Goal: Information Seeking & Learning: Check status

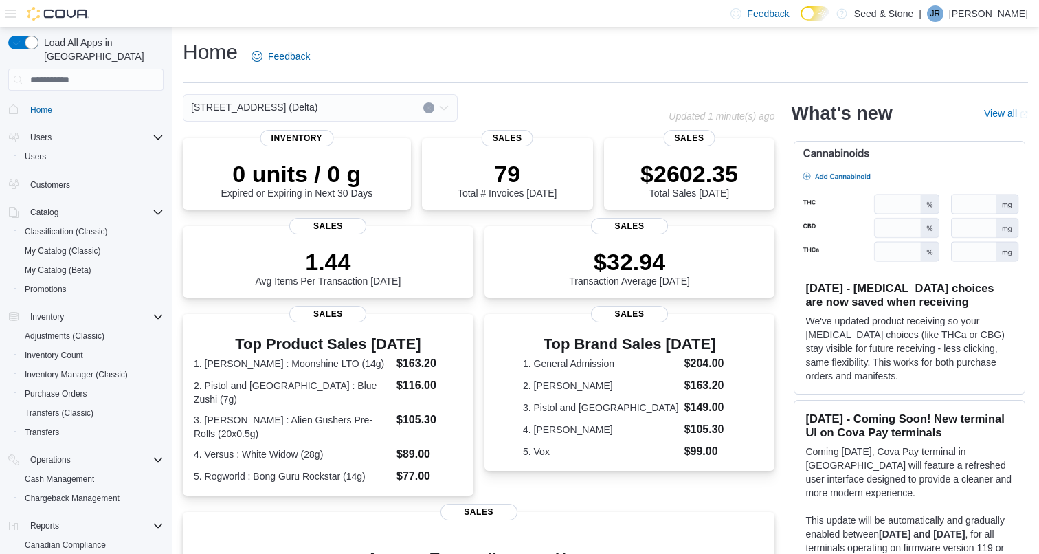
click at [357, 110] on div "[STREET_ADDRESS] (Delta)" at bounding box center [320, 107] width 275 height 27
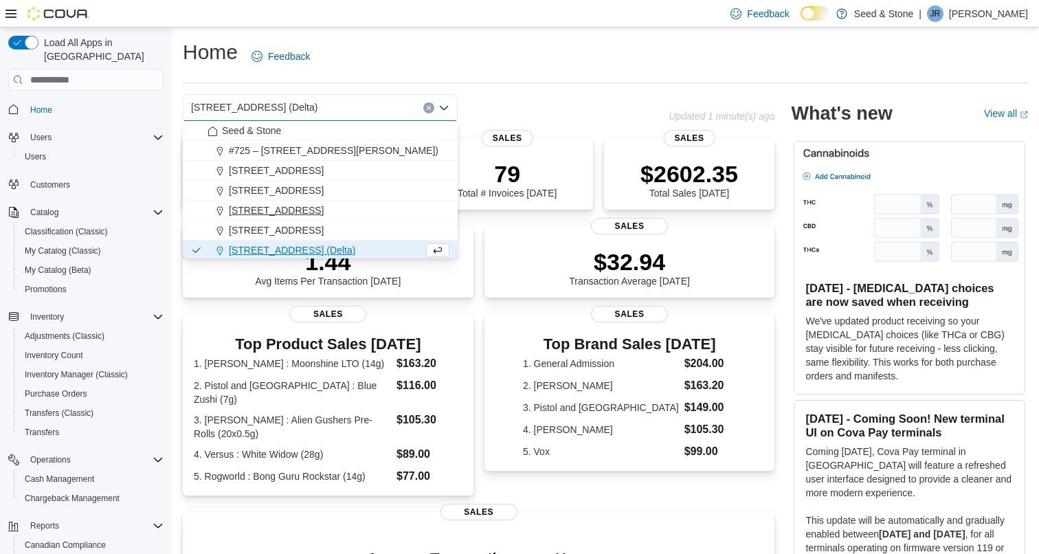
click at [324, 216] on span "[STREET_ADDRESS]" at bounding box center [276, 210] width 95 height 14
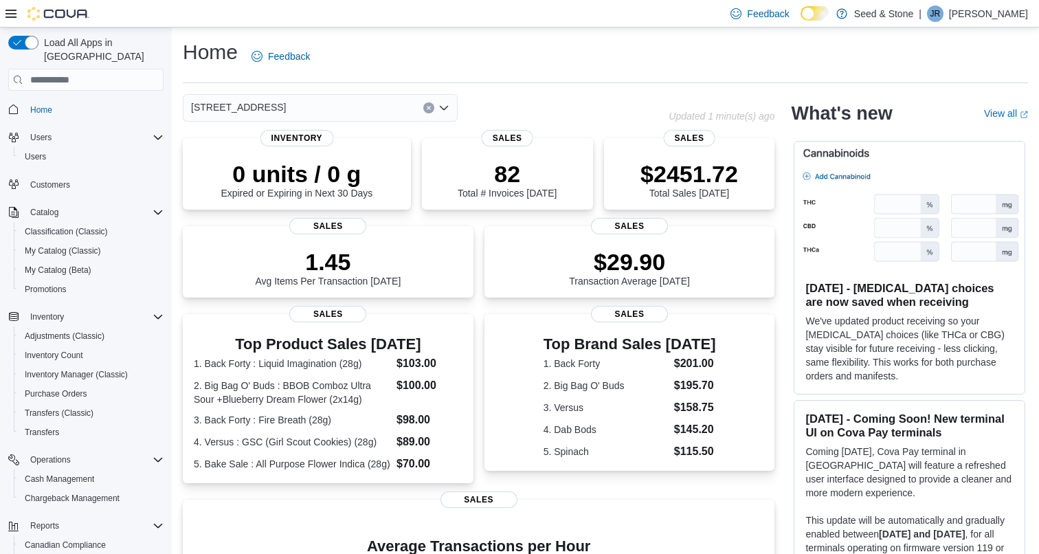
click at [365, 102] on div "512 Young Drive (Coquitlam) Combo box. Selected. 512 Young Drive (Coquitlam). P…" at bounding box center [320, 107] width 275 height 27
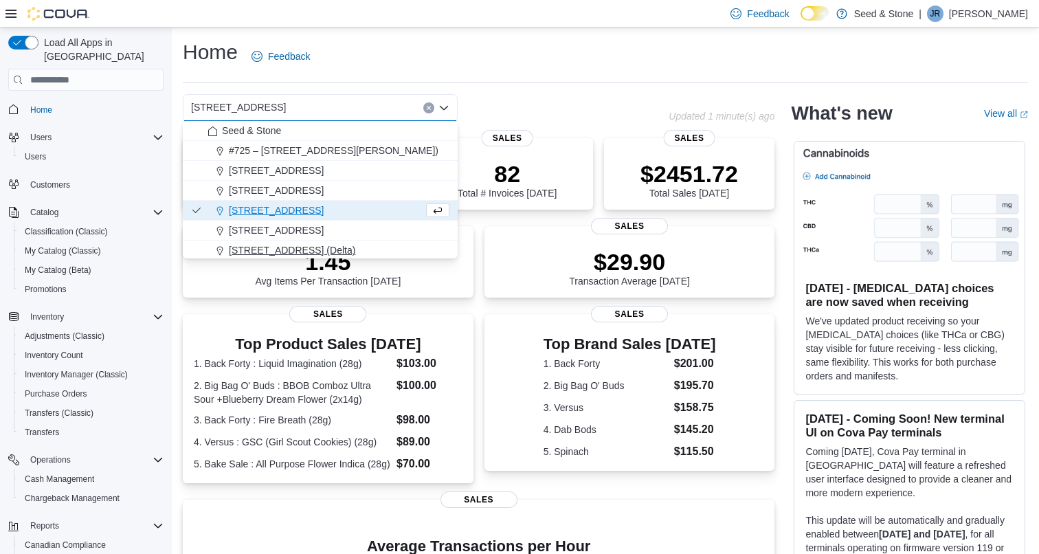
click at [328, 247] on span "[STREET_ADDRESS] (Delta)" at bounding box center [292, 250] width 126 height 14
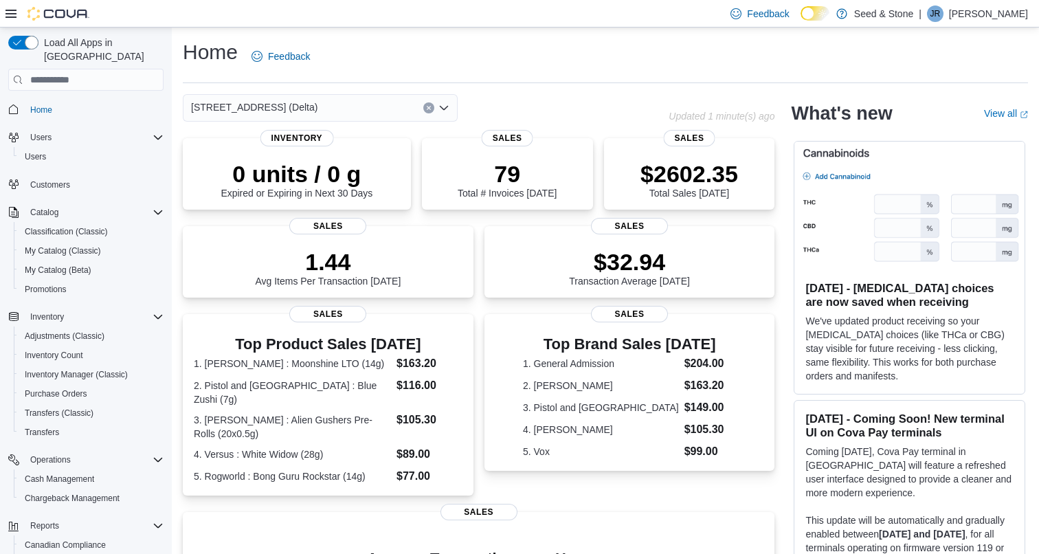
click at [339, 112] on div "616 Chester Rd. (Delta) Combo box. Selected. 616 Chester Rd. (Delta). Press Bac…" at bounding box center [320, 107] width 275 height 27
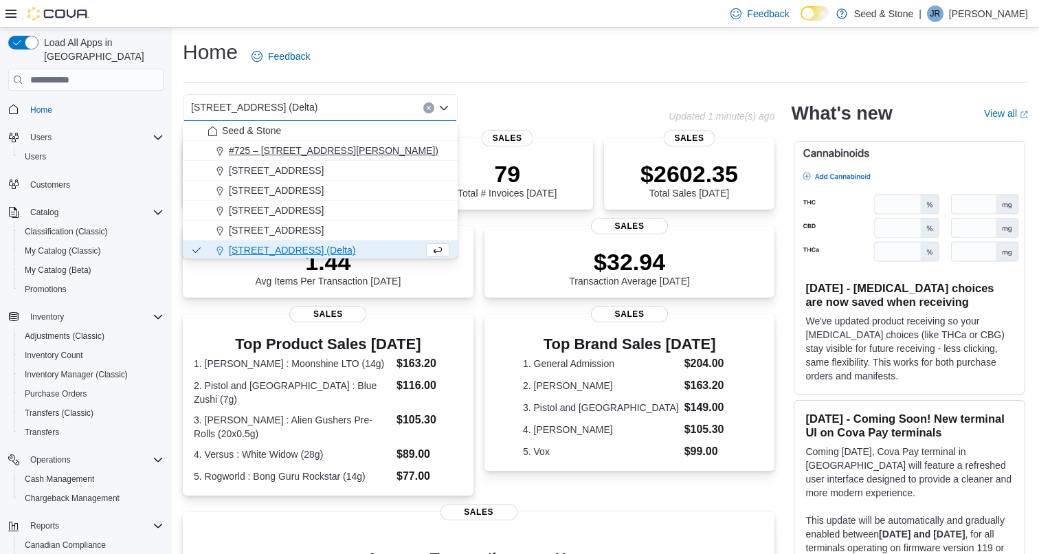
click at [328, 150] on span "#725 – [STREET_ADDRESS][PERSON_NAME])" at bounding box center [334, 151] width 210 height 14
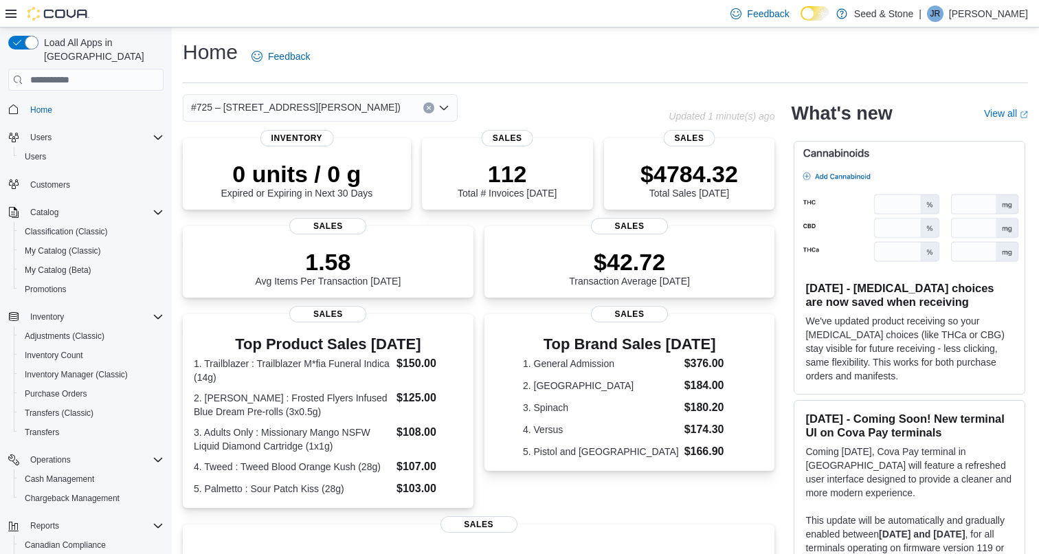
click at [360, 106] on span "#725 – [STREET_ADDRESS][PERSON_NAME])" at bounding box center [296, 107] width 210 height 16
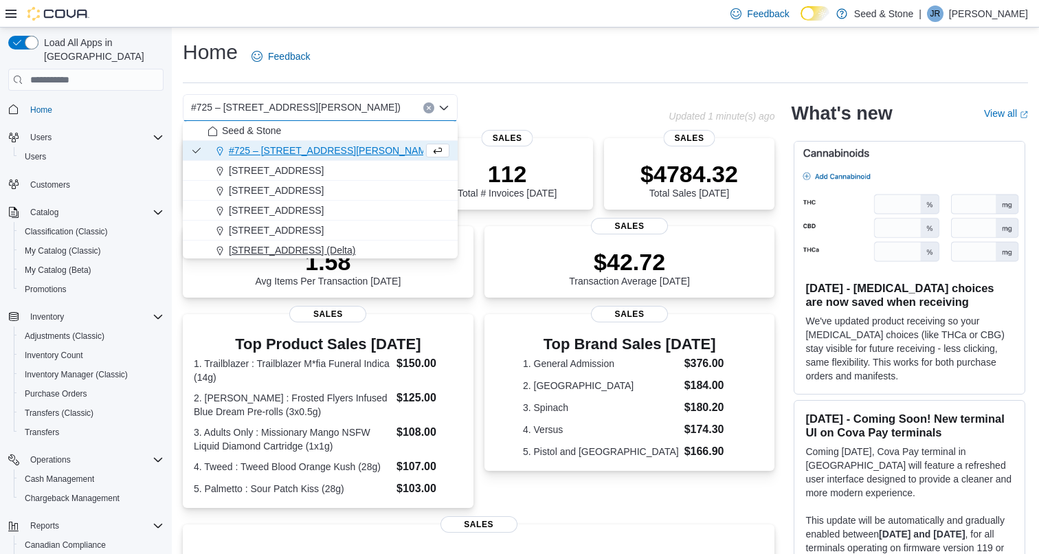
click at [327, 250] on span "616 Chester Rd. (Delta)" at bounding box center [292, 250] width 126 height 14
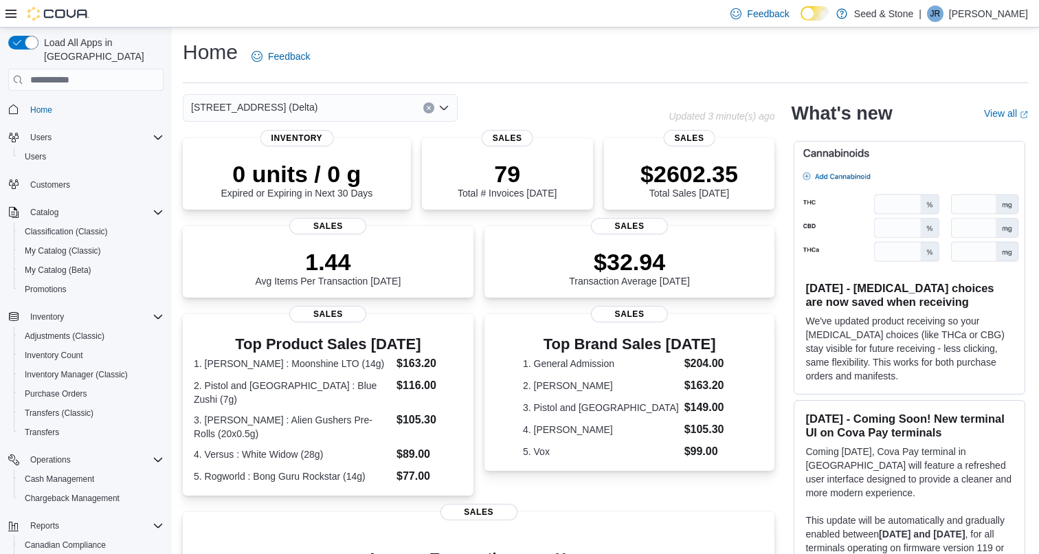
click at [341, 122] on div "616 Chester Rd. (Delta) Updated 3 minute(s) ago 0 units / 0 g Expired or Expiri…" at bounding box center [478, 441] width 591 height 695
click at [326, 111] on div "[STREET_ADDRESS] (Delta)" at bounding box center [320, 107] width 275 height 27
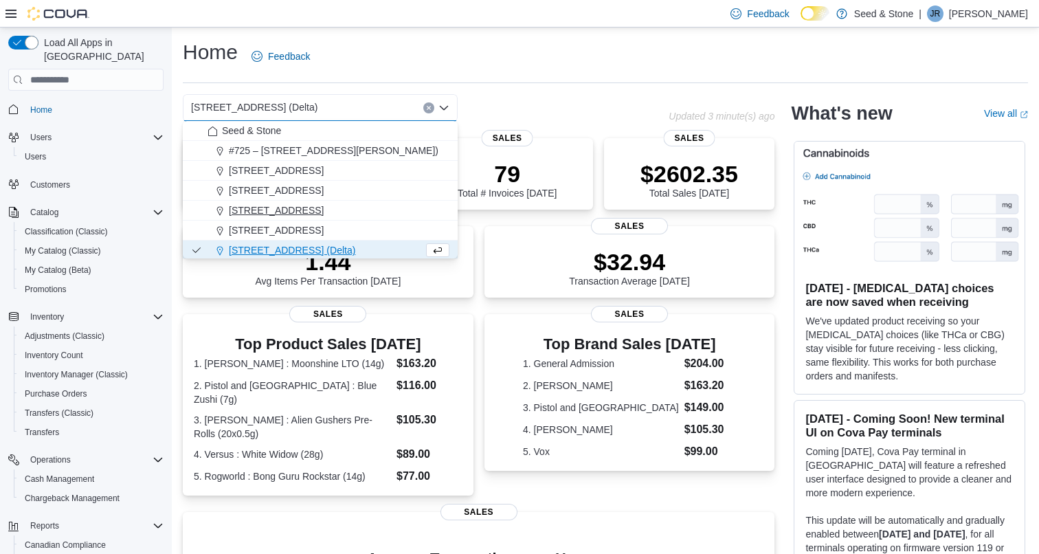
click at [315, 217] on span "512 Young Drive (Coquitlam)" at bounding box center [276, 210] width 95 height 14
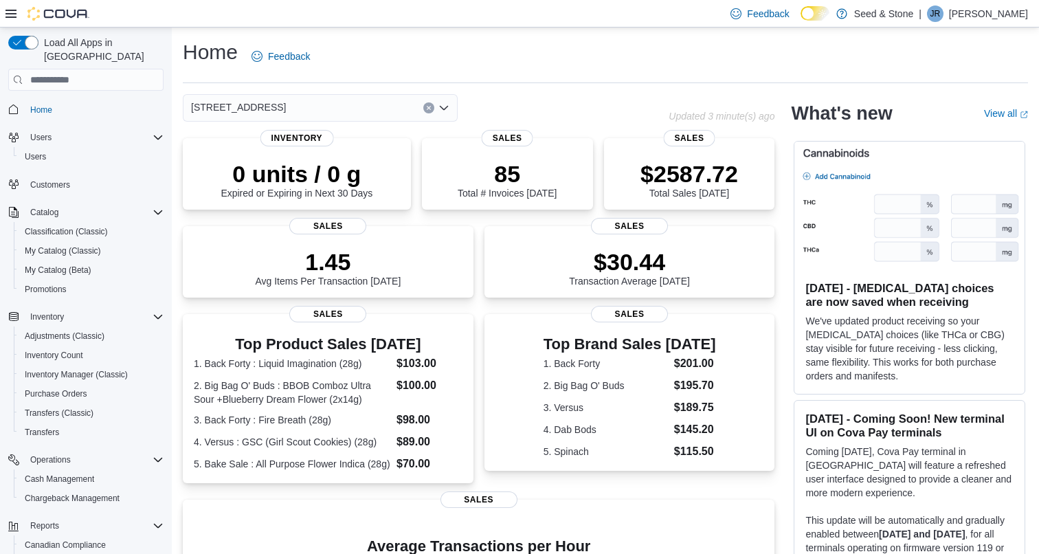
click at [394, 104] on div "512 Young Drive (Coquitlam) Combo box. Selected. 512 Young Drive (Coquitlam). P…" at bounding box center [320, 107] width 275 height 27
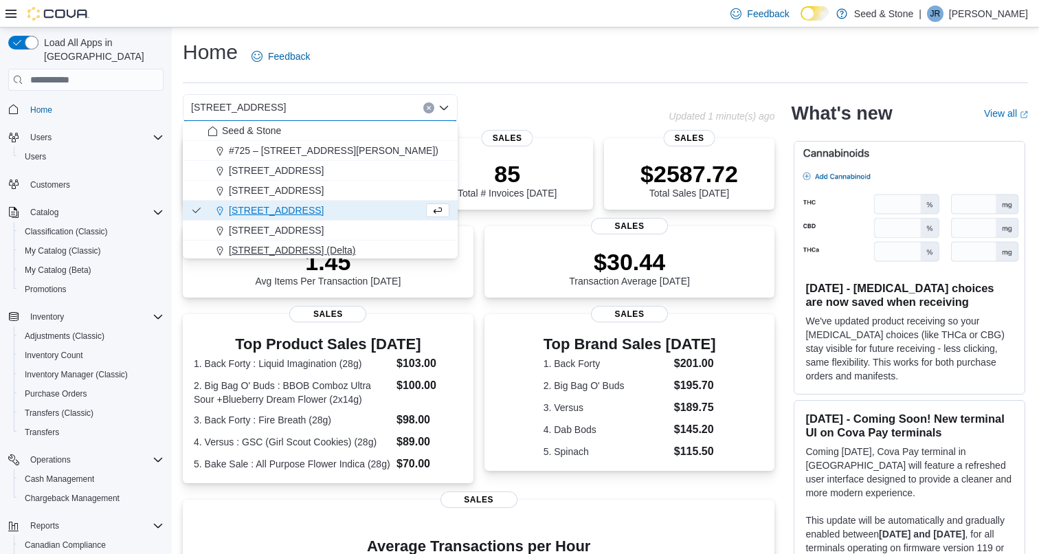
click at [315, 245] on span "616 Chester Rd. (Delta)" at bounding box center [292, 250] width 126 height 14
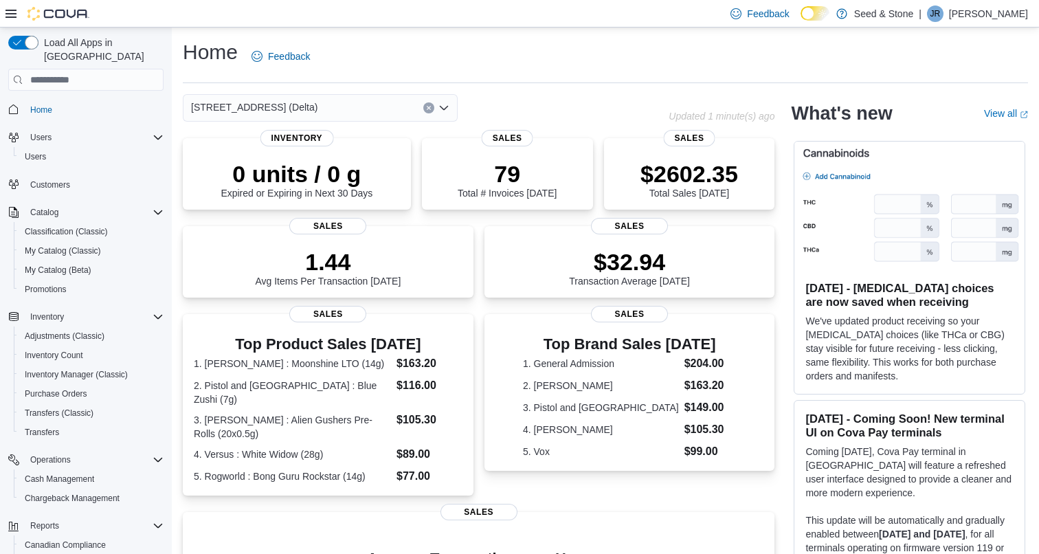
click at [361, 106] on div "616 Chester Rd. (Delta) Combo box. Selected. 616 Chester Rd. (Delta). Press Bac…" at bounding box center [320, 107] width 275 height 27
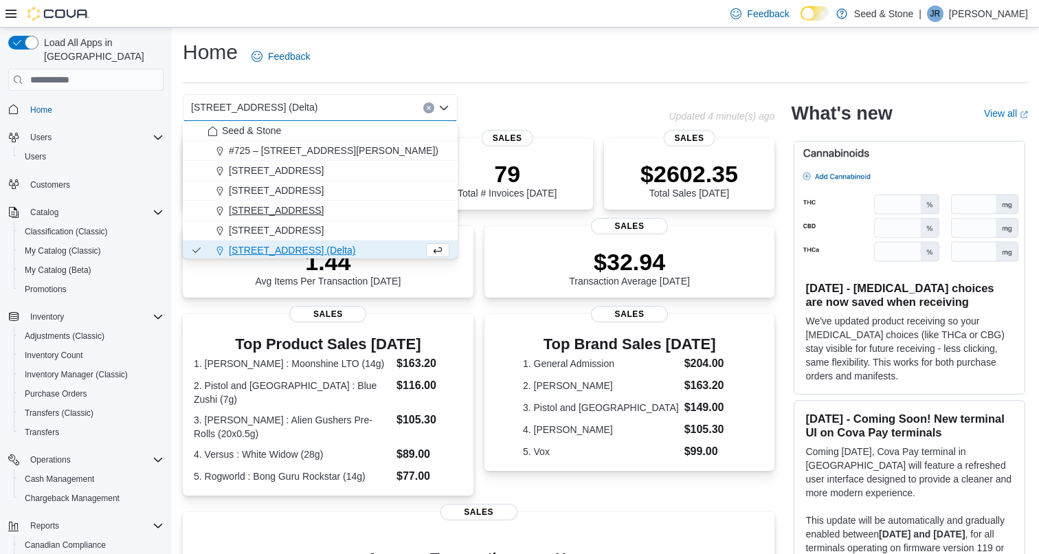
click at [309, 210] on span "512 Young Drive (Coquitlam)" at bounding box center [276, 210] width 95 height 14
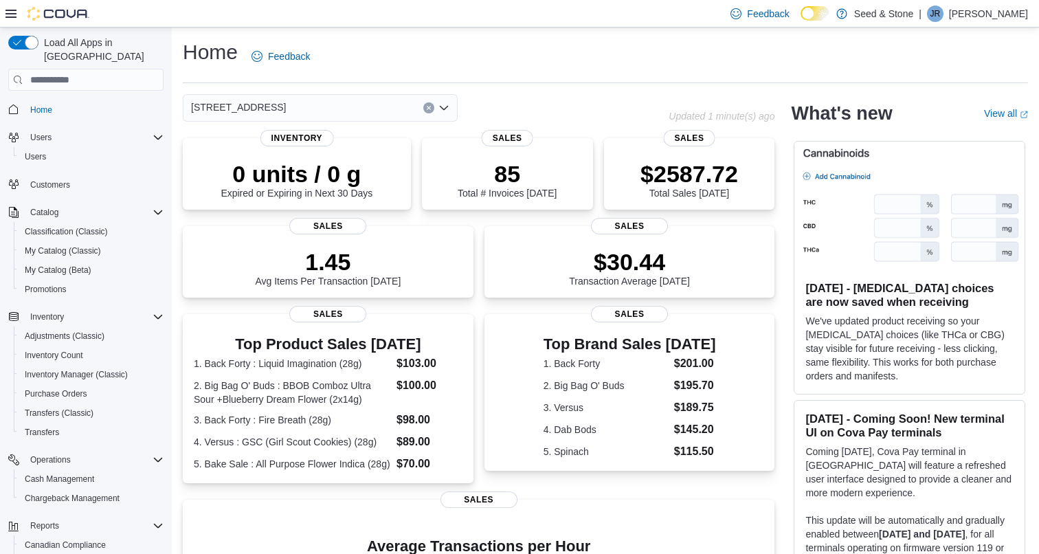
click at [372, 100] on div "512 Young Drive (Coquitlam) Combo box. Selected. 512 Young Drive (Coquitlam). P…" at bounding box center [320, 107] width 275 height 27
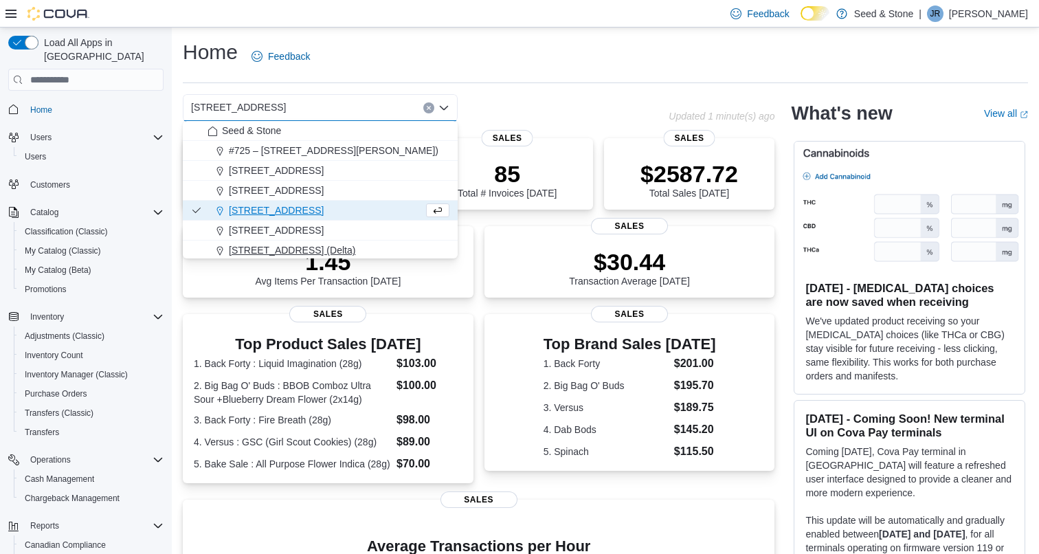
click at [311, 245] on span "616 Chester Rd. (Delta)" at bounding box center [292, 250] width 126 height 14
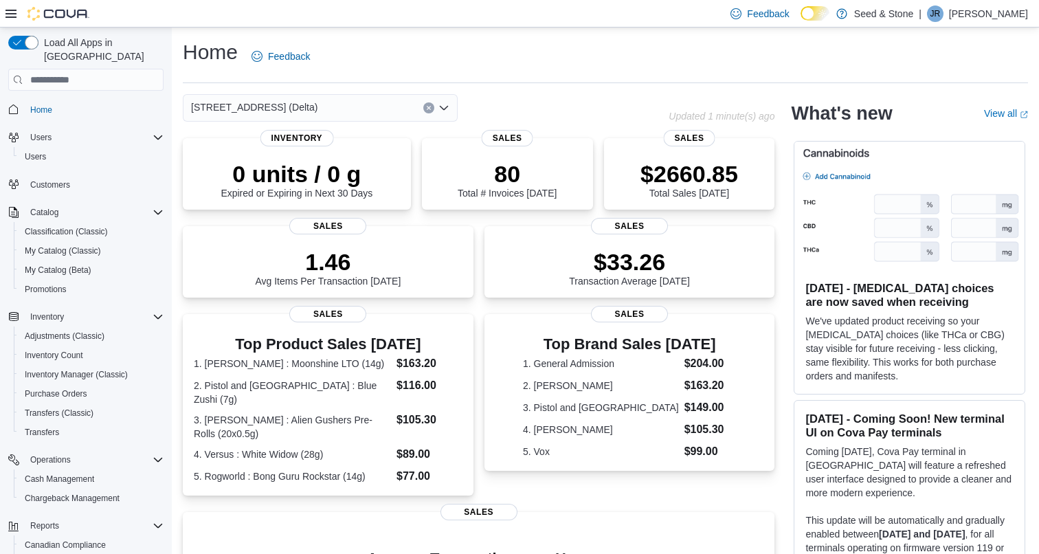
click at [352, 109] on div "616 Chester Rd. (Delta) Combo box. Selected. 616 Chester Rd. (Delta). Press Bac…" at bounding box center [320, 107] width 275 height 27
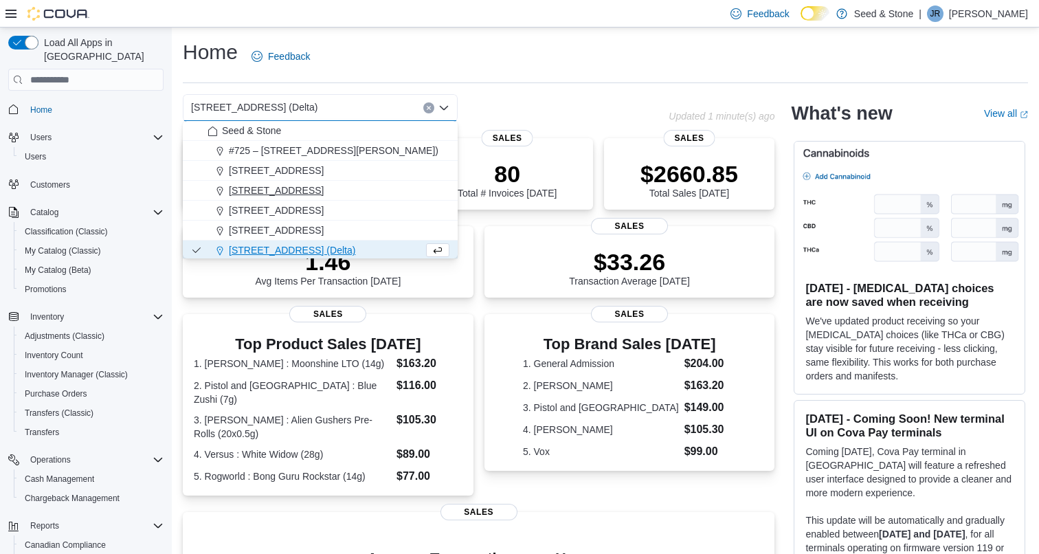
scroll to position [33, 0]
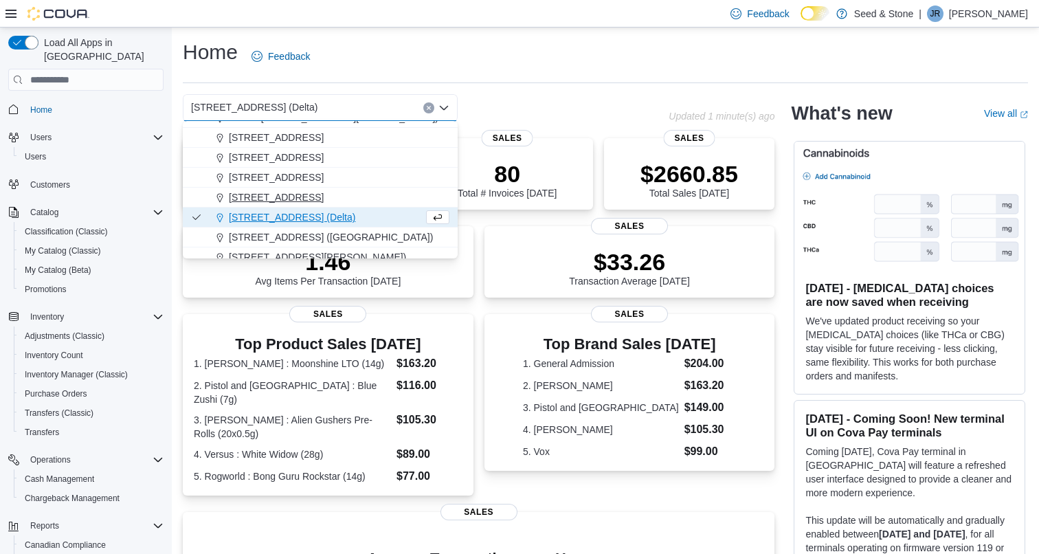
click at [324, 203] on span "590 Old Hope Princeton Way (Hope)" at bounding box center [276, 197] width 95 height 14
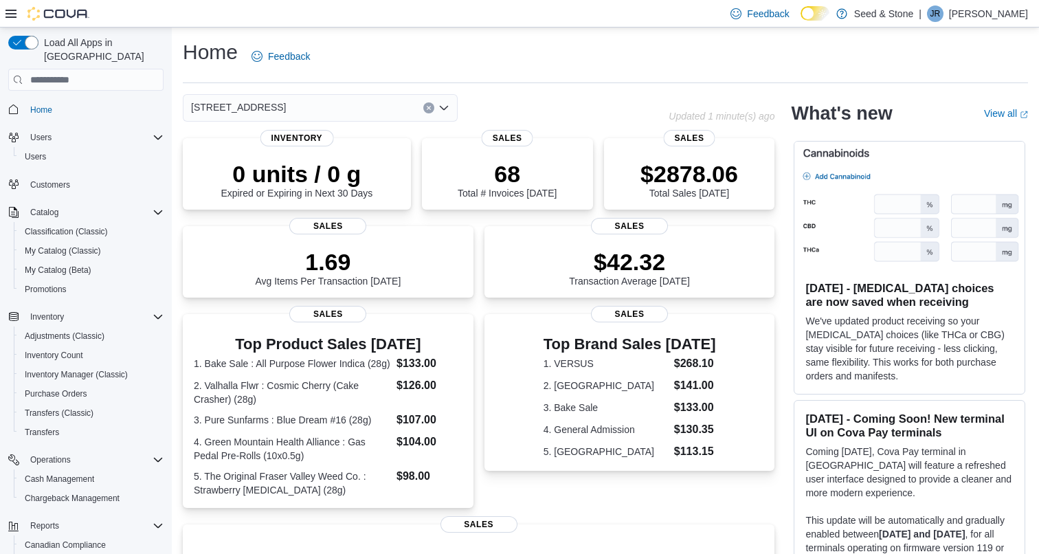
click at [381, 108] on div "590 Old Hope Princeton Way (Hope) Combo box. Selected. 590 Old Hope Princeton W…" at bounding box center [320, 107] width 275 height 27
click at [372, 111] on div "590 Old Hope Princeton Way (Hope) Combo box. Selected. 590 Old Hope Princeton W…" at bounding box center [320, 107] width 275 height 27
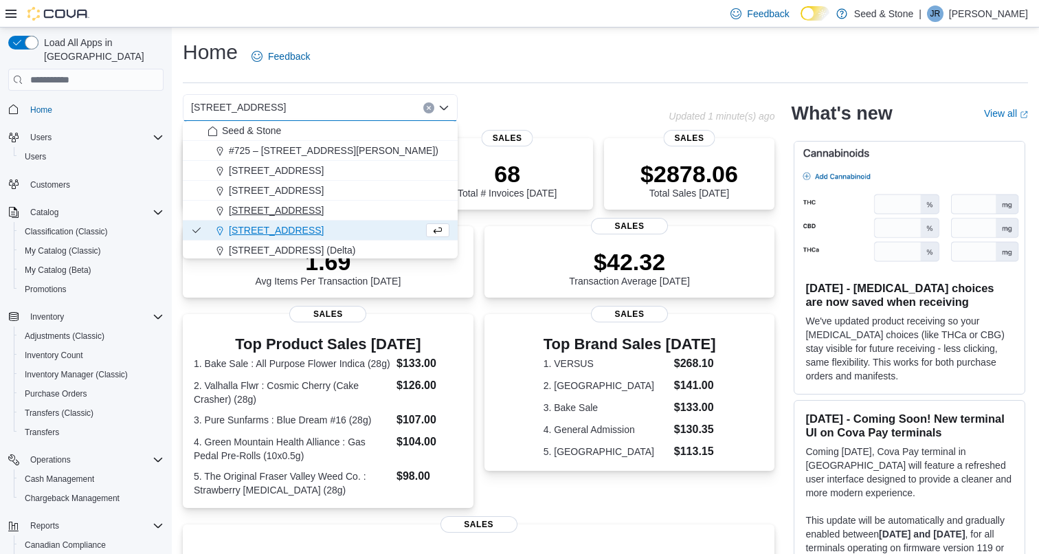
click at [324, 212] on span "512 Young Drive (Coquitlam)" at bounding box center [276, 210] width 95 height 14
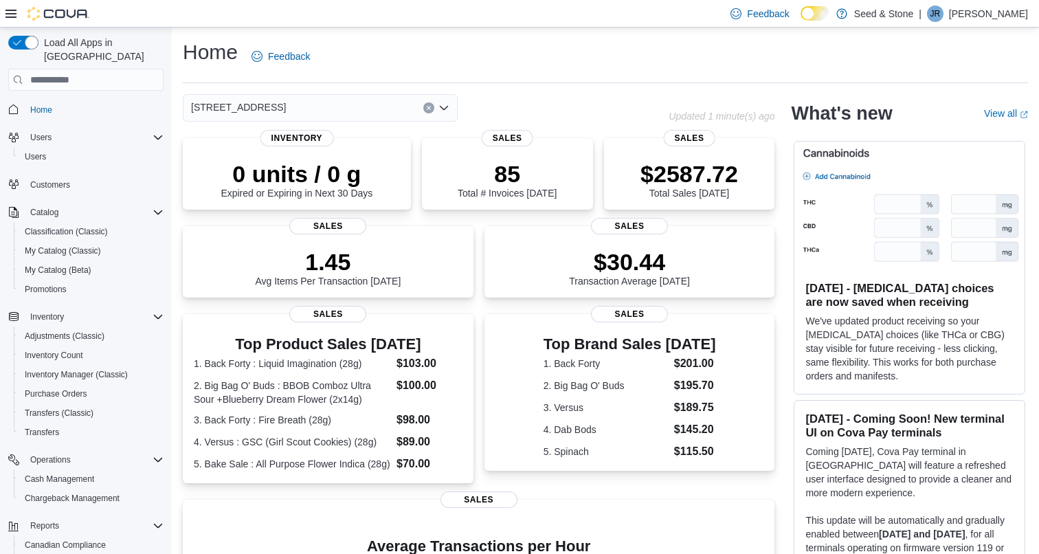
click at [376, 112] on div "512 Young Drive (Coquitlam) Combo box. Selected. 512 Young Drive (Coquitlam). P…" at bounding box center [320, 107] width 275 height 27
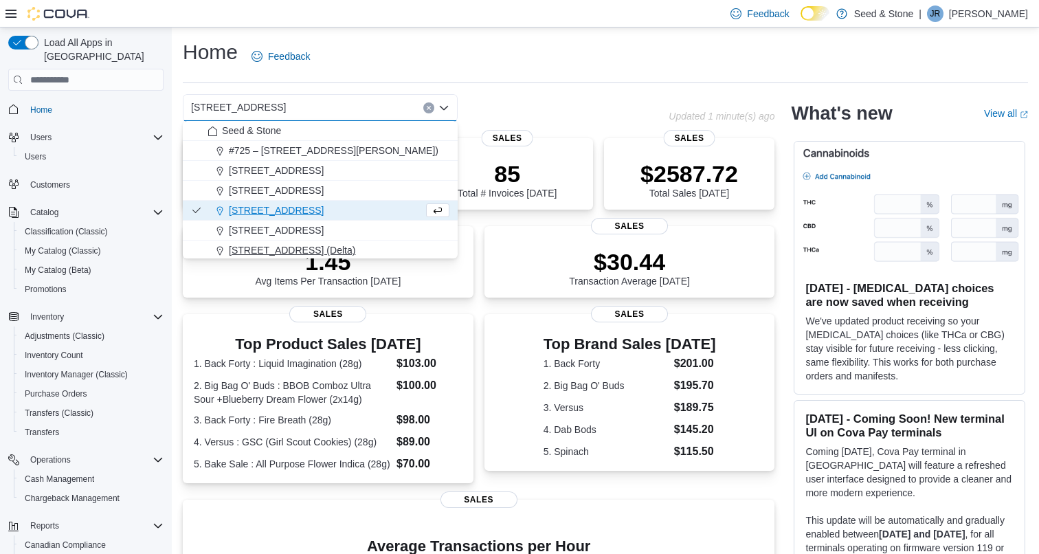
click at [326, 245] on span "[STREET_ADDRESS] (Delta)" at bounding box center [292, 250] width 126 height 14
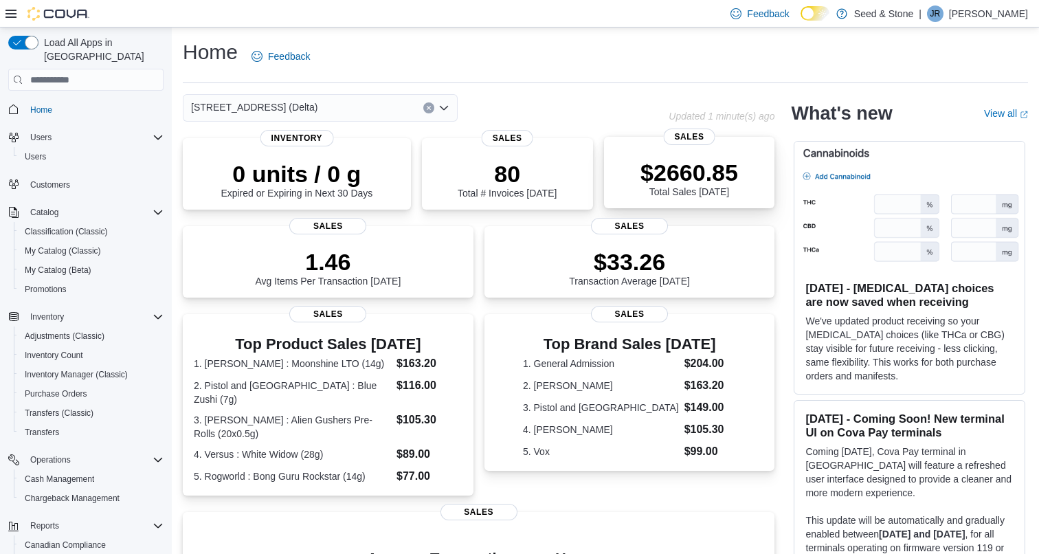
click at [651, 170] on p "$2660.85" at bounding box center [689, 172] width 98 height 27
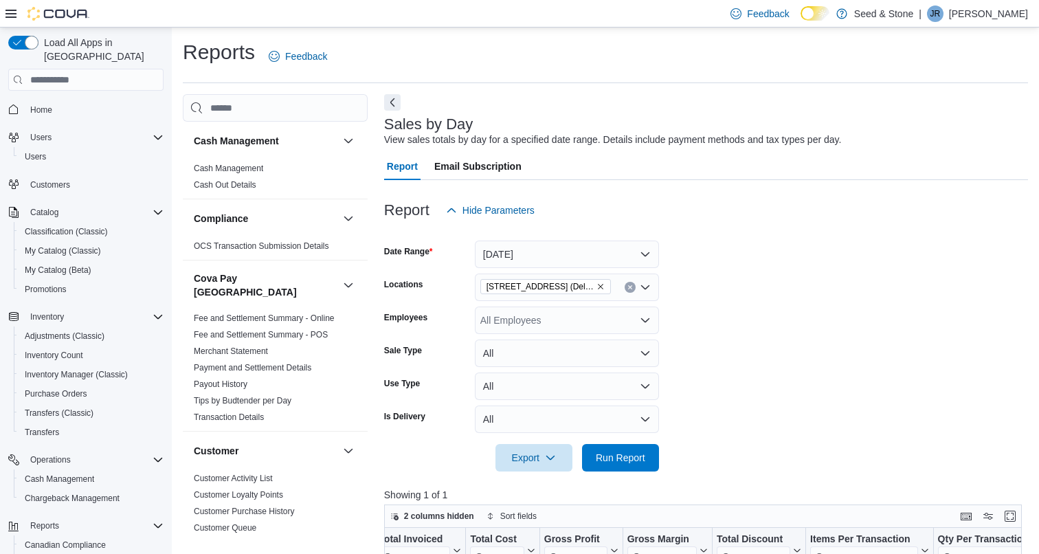
click at [822, 246] on form "Date Range Today Locations 616 Chester Rd. (Delta) Employees All Employees Sale…" at bounding box center [706, 347] width 644 height 247
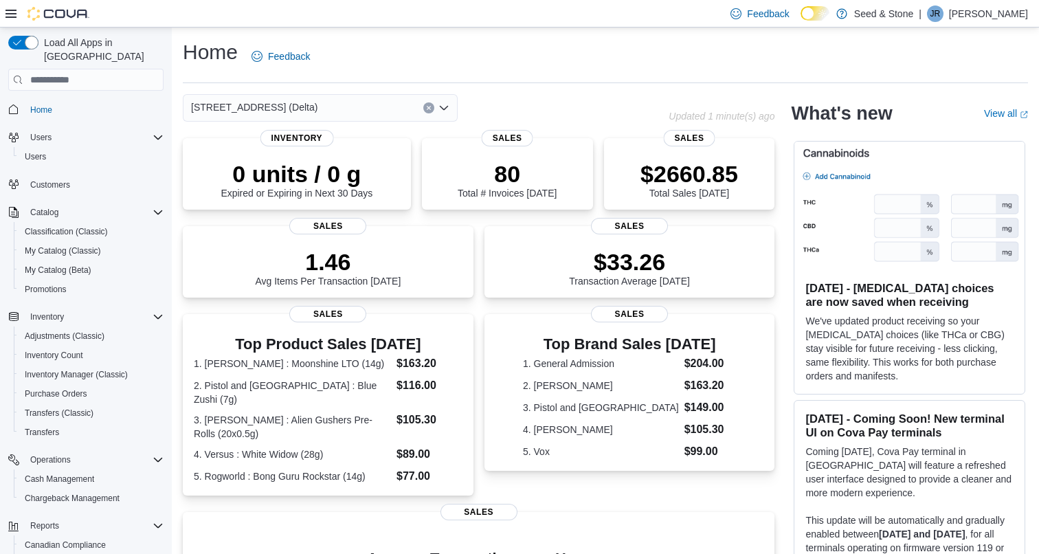
click at [348, 107] on div "616 Chester Rd. (Delta)" at bounding box center [320, 107] width 275 height 27
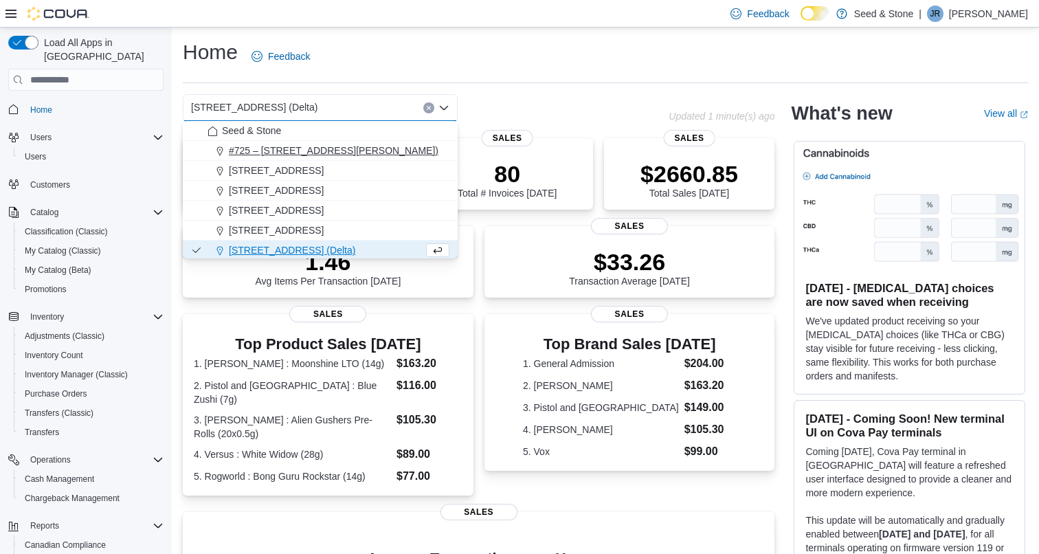
click at [360, 159] on button "#725 – [STREET_ADDRESS][PERSON_NAME])" at bounding box center [320, 151] width 275 height 20
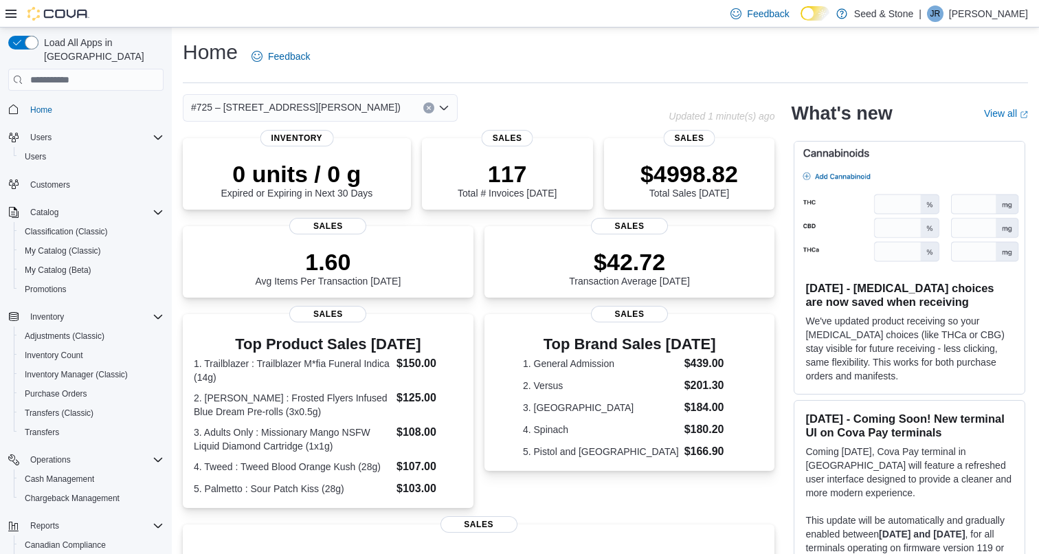
click at [354, 104] on span "#725 – 19800 Lougheed Hwy (Pitt Meadows)" at bounding box center [296, 107] width 210 height 16
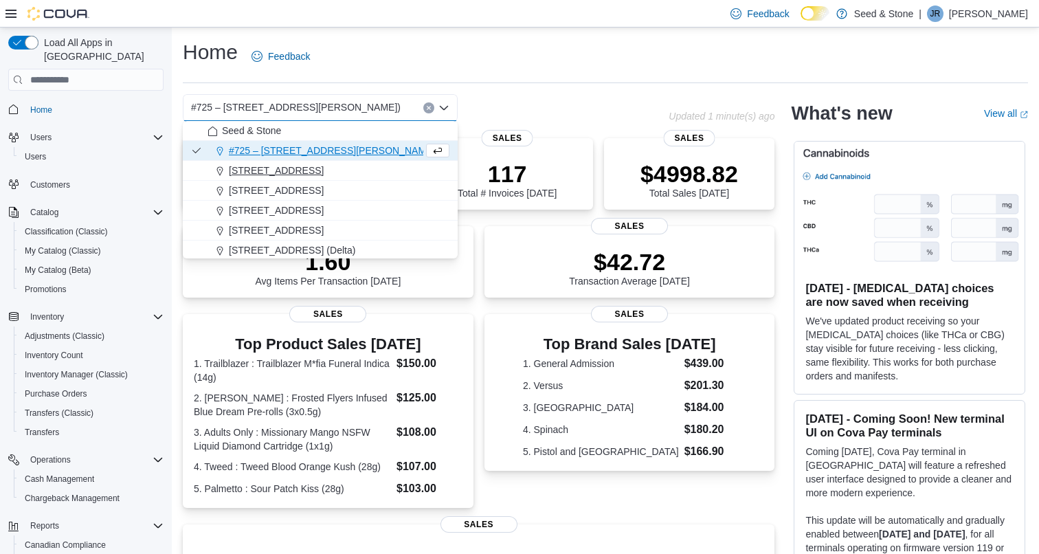
click at [311, 175] on span "[STREET_ADDRESS]" at bounding box center [276, 170] width 95 height 14
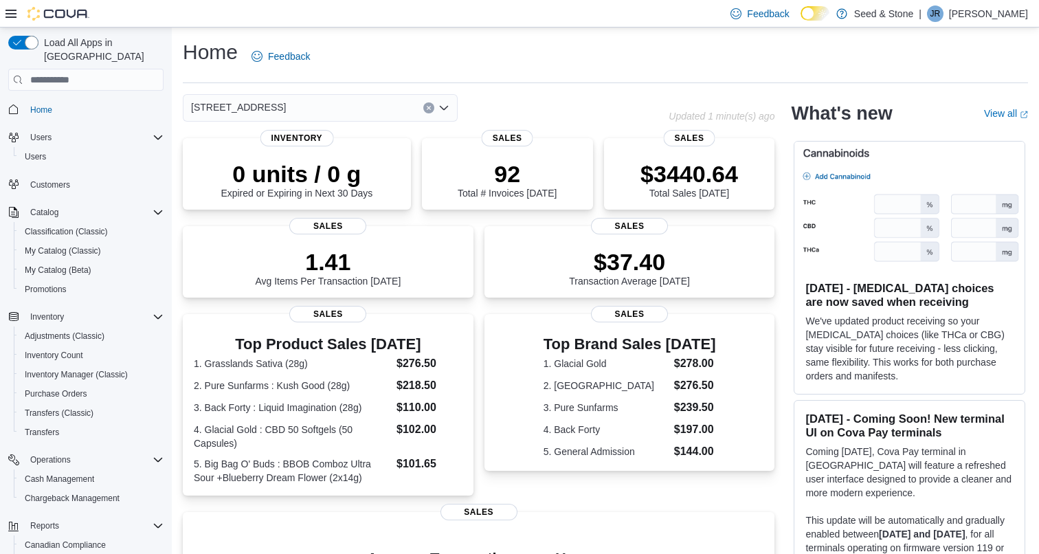
click at [350, 115] on div "1502 Admirals Road Combo box. Selected. 1502 Admirals Road. Press Backspace to …" at bounding box center [320, 107] width 275 height 27
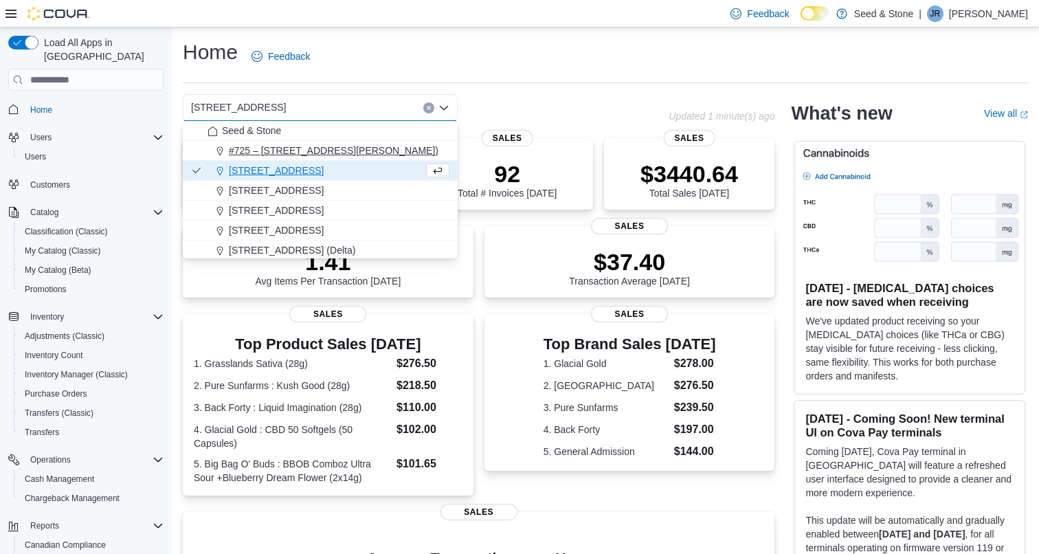
click at [337, 150] on span "#725 – 19800 Lougheed Hwy (Pitt Meadows)" at bounding box center [334, 151] width 210 height 14
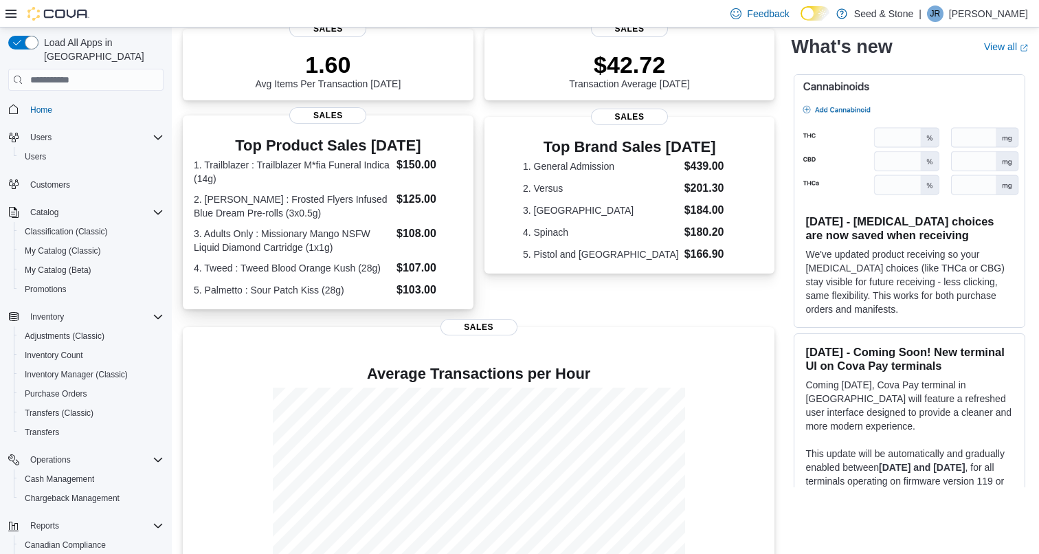
scroll to position [198, 0]
click at [365, 238] on dt "3. Adults Only : Missionary Mango NSFW Liquid Diamond Cartridge (1x1g)" at bounding box center [292, 239] width 197 height 27
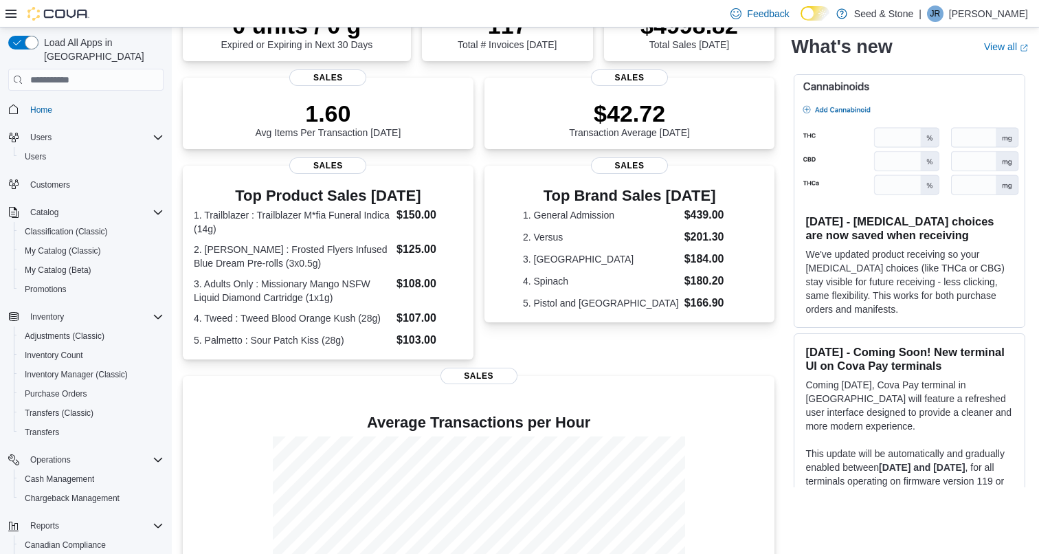
scroll to position [143, 0]
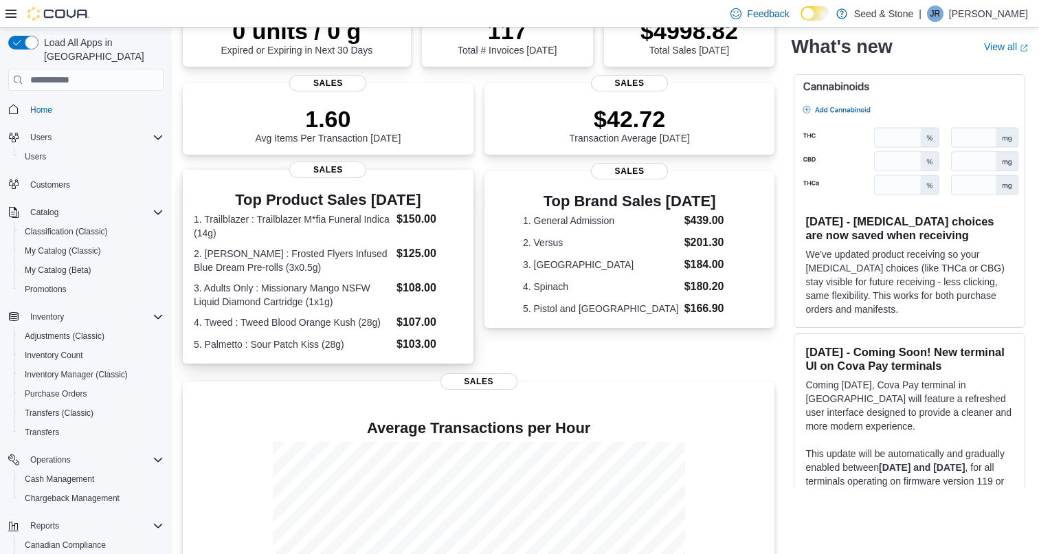
click at [389, 253] on dt "2. Claybourne : Frosted Flyers Infused Blue Dream Pre-rolls (3x0.5g)" at bounding box center [292, 260] width 197 height 27
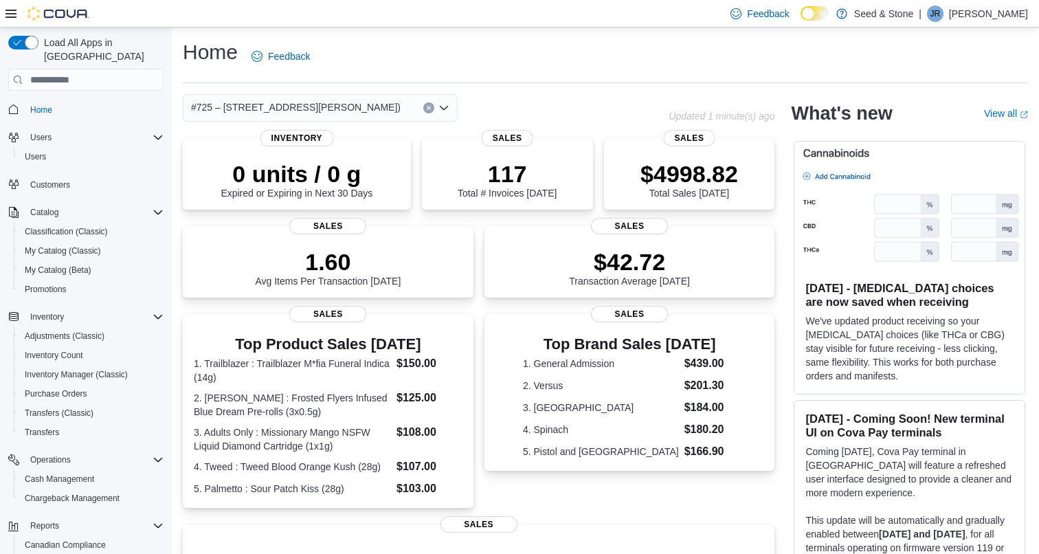
scroll to position [0, 0]
click at [363, 109] on span "#725 – 19800 Lougheed Hwy (Pitt Meadows)" at bounding box center [296, 107] width 210 height 16
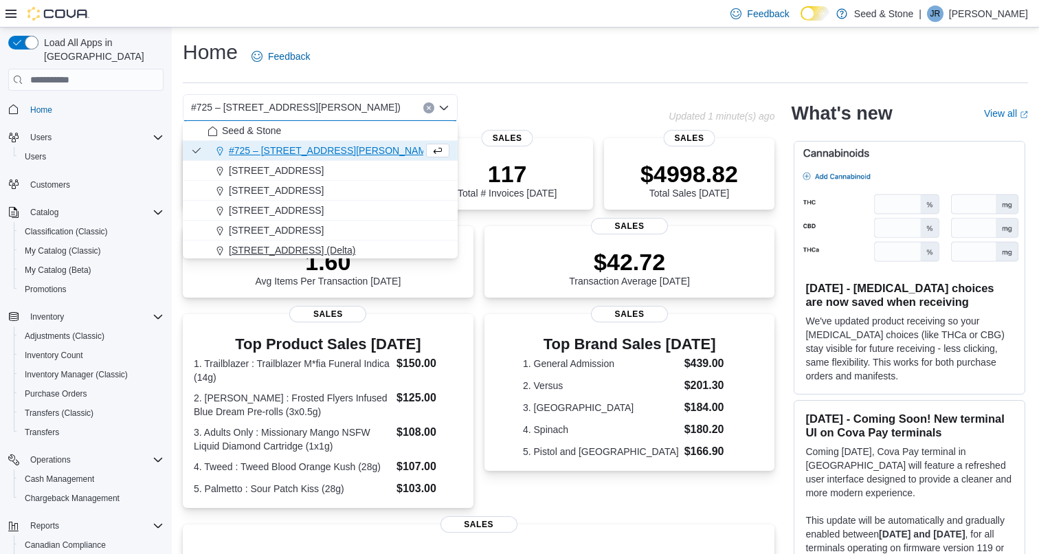
click at [308, 251] on span "616 Chester Rd. (Delta)" at bounding box center [292, 250] width 126 height 14
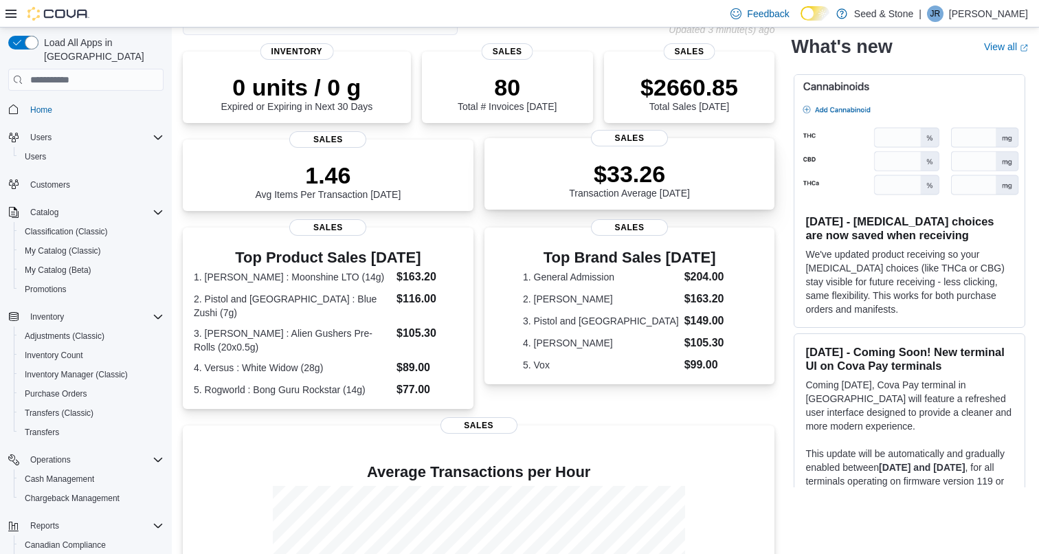
scroll to position [123, 0]
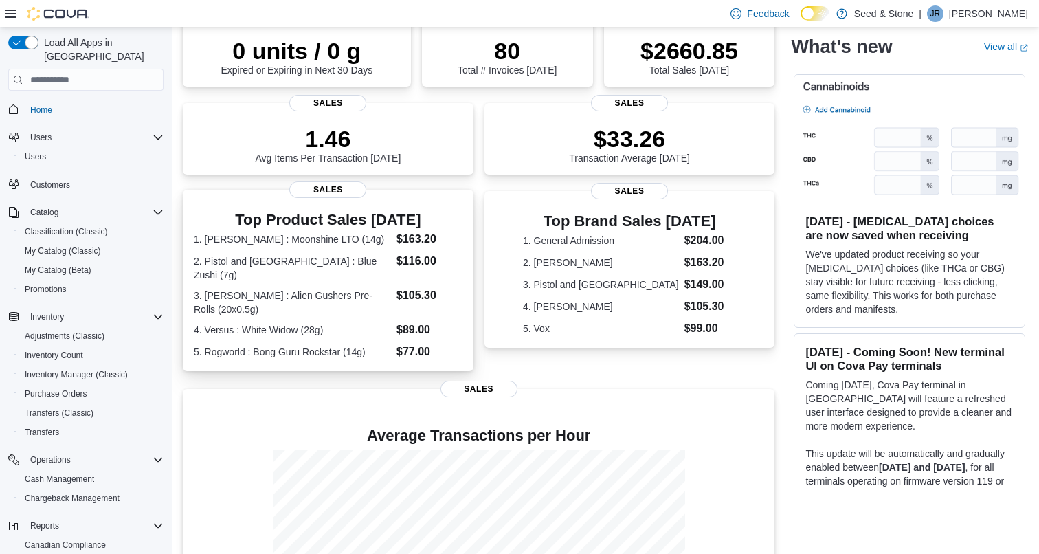
click at [373, 279] on dl "1. Woody Nelson : Moonshine LTO (14g) $163.20 2. Pistol and Paris : Blue Zushi …" at bounding box center [328, 295] width 269 height 129
click at [369, 274] on dt "2. Pistol and [GEOGRAPHIC_DATA] : Blue Zushi (7g)" at bounding box center [292, 267] width 197 height 27
click at [370, 297] on dt "3. [PERSON_NAME] : Alien Gushers Pre-Rolls (20x0.5g)" at bounding box center [292, 302] width 197 height 27
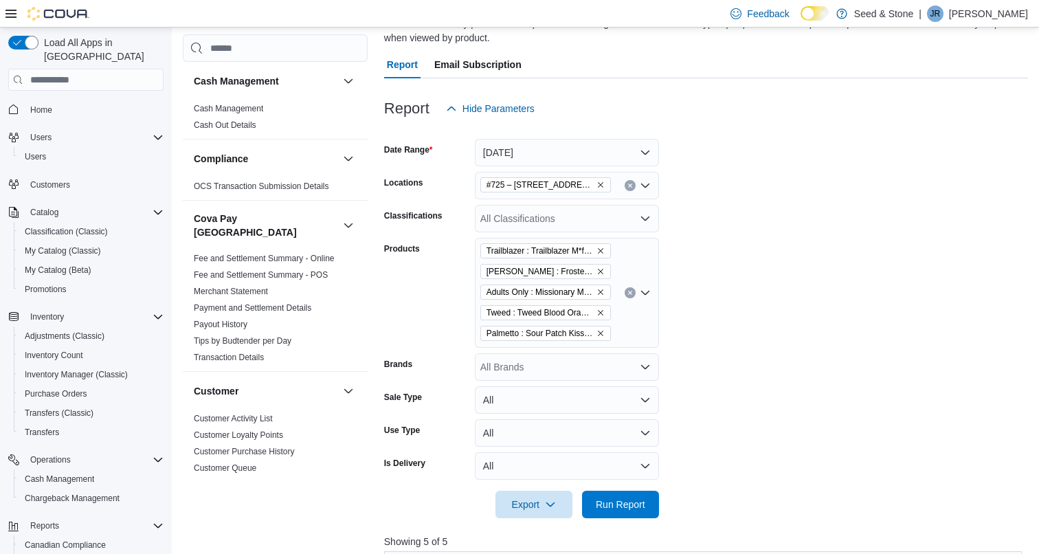
scroll to position [482, 0]
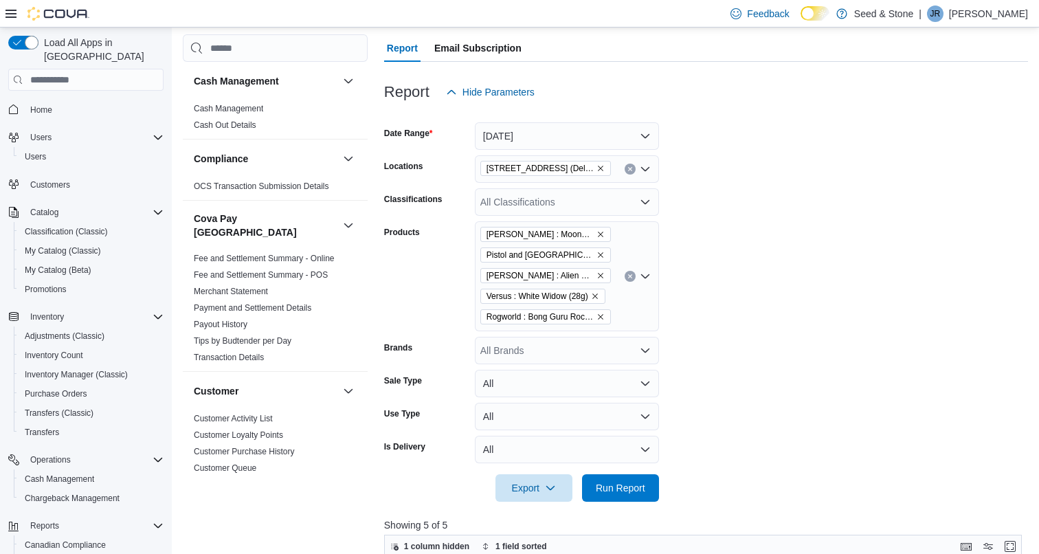
scroll to position [68, 0]
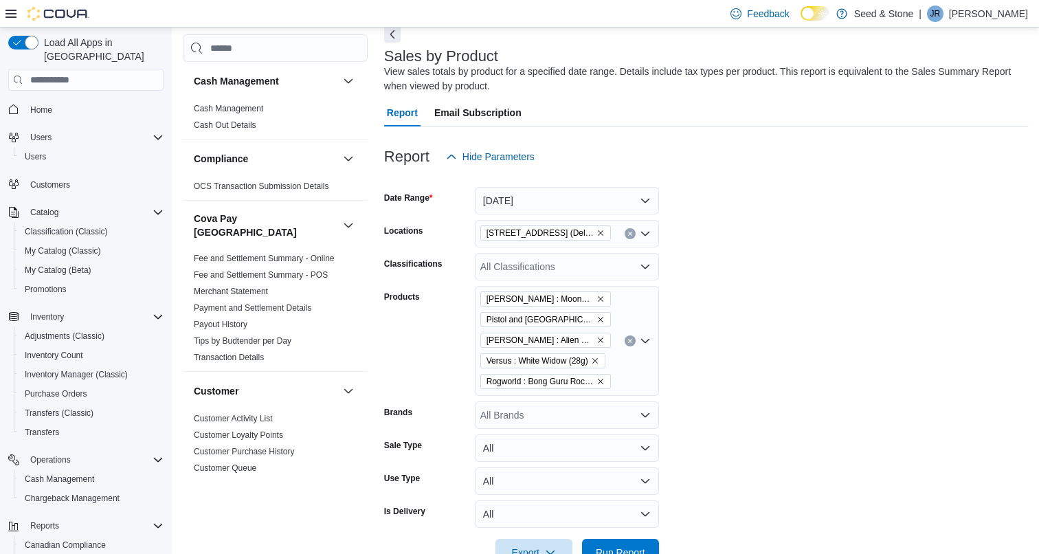
click at [627, 339] on icon "Clear input" at bounding box center [629, 340] width 5 height 5
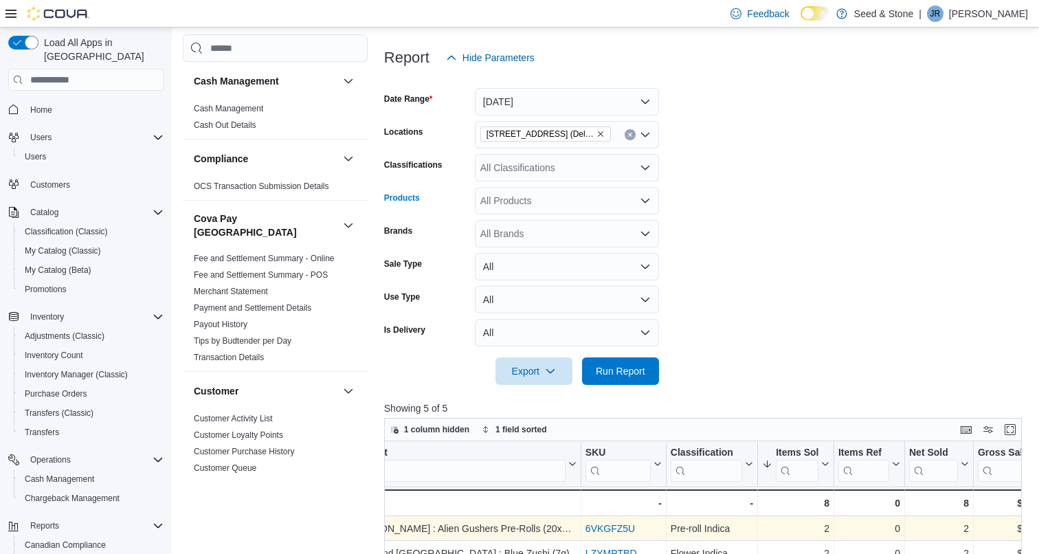
scroll to position [258, 0]
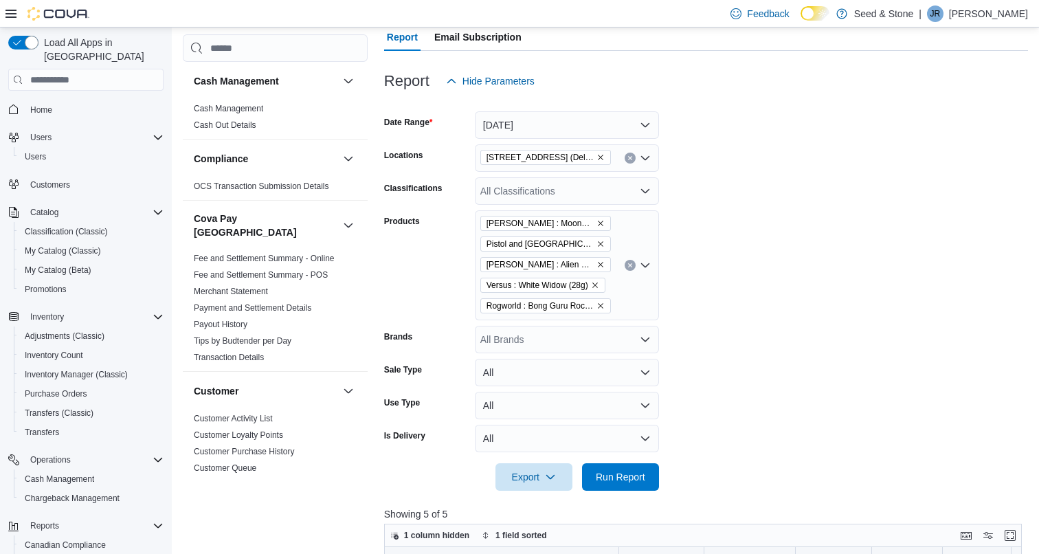
scroll to position [565, 0]
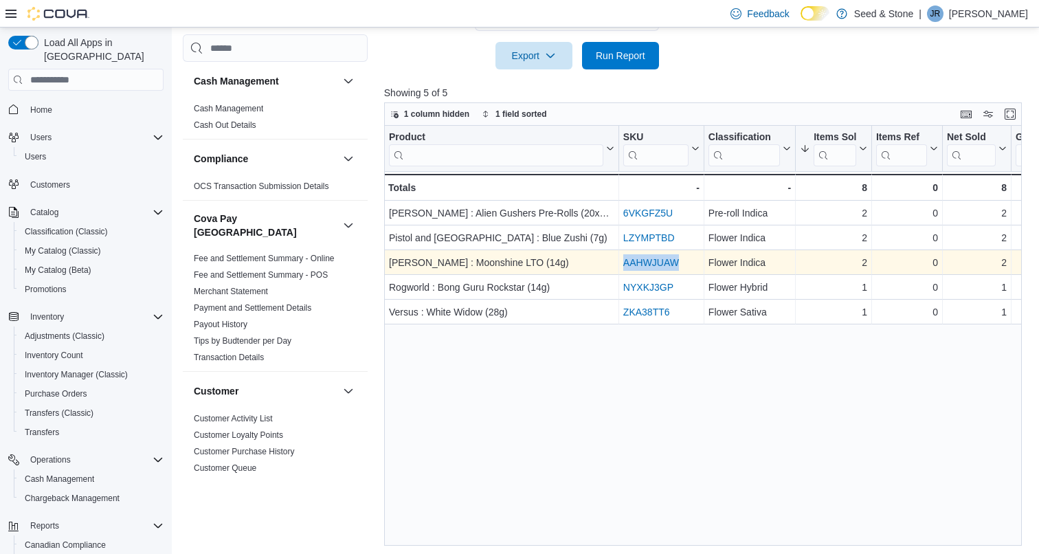
click at [680, 262] on div "AAHWJUAW" at bounding box center [661, 262] width 76 height 16
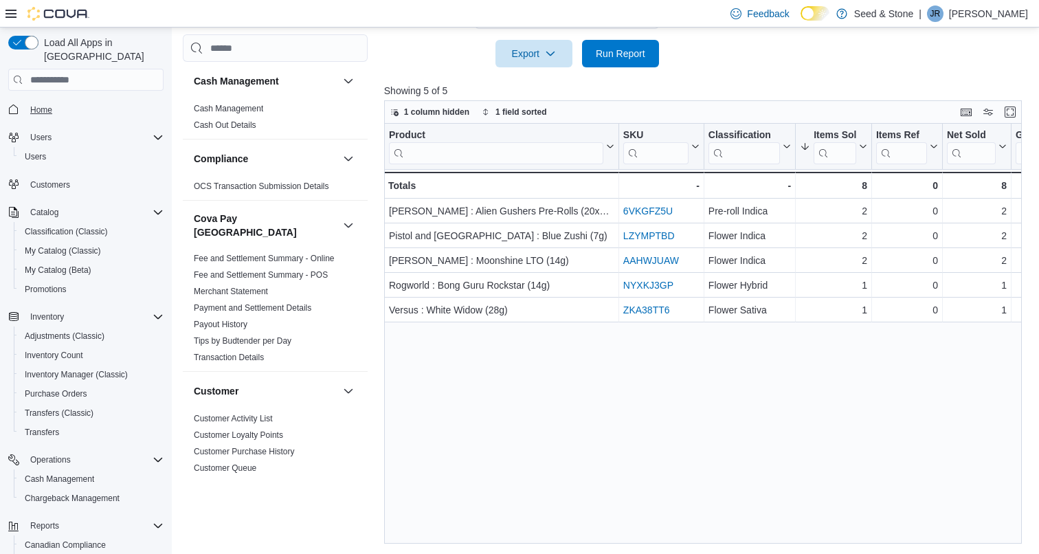
scroll to position [0, 0]
click at [45, 102] on span "Home" at bounding box center [41, 110] width 22 height 16
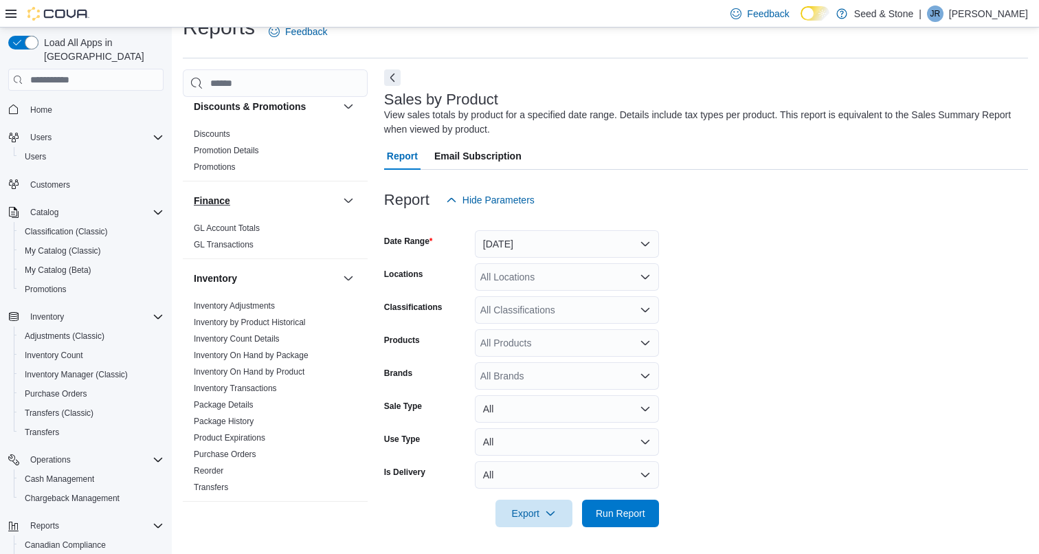
scroll to position [448, 0]
click at [248, 415] on link "Package History" at bounding box center [224, 420] width 60 height 10
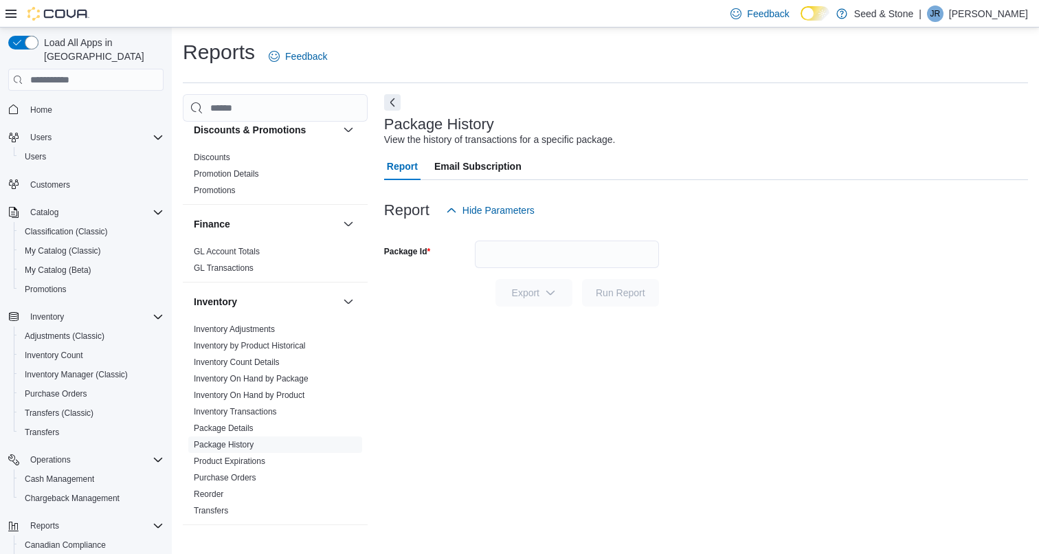
click at [529, 234] on div at bounding box center [706, 232] width 644 height 16
click at [541, 245] on input "Package Id" at bounding box center [567, 253] width 184 height 27
paste input "********"
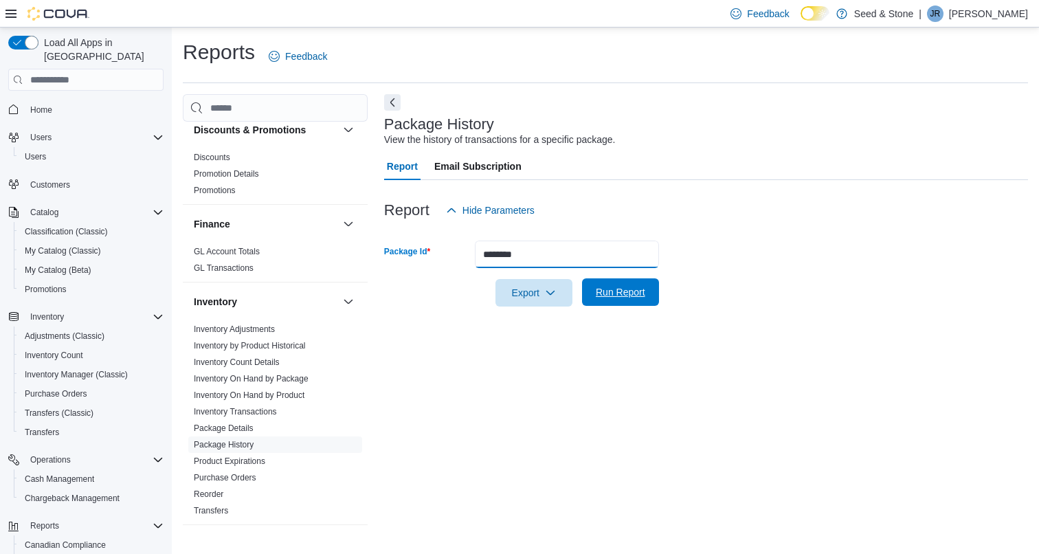
type input "********"
click at [599, 302] on span "Run Report" at bounding box center [620, 291] width 60 height 27
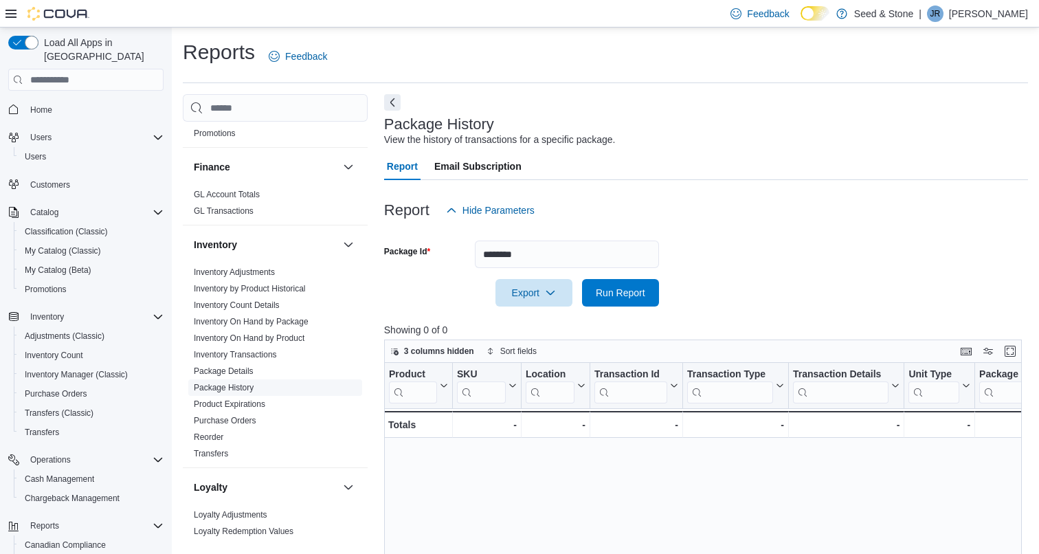
scroll to position [515, 0]
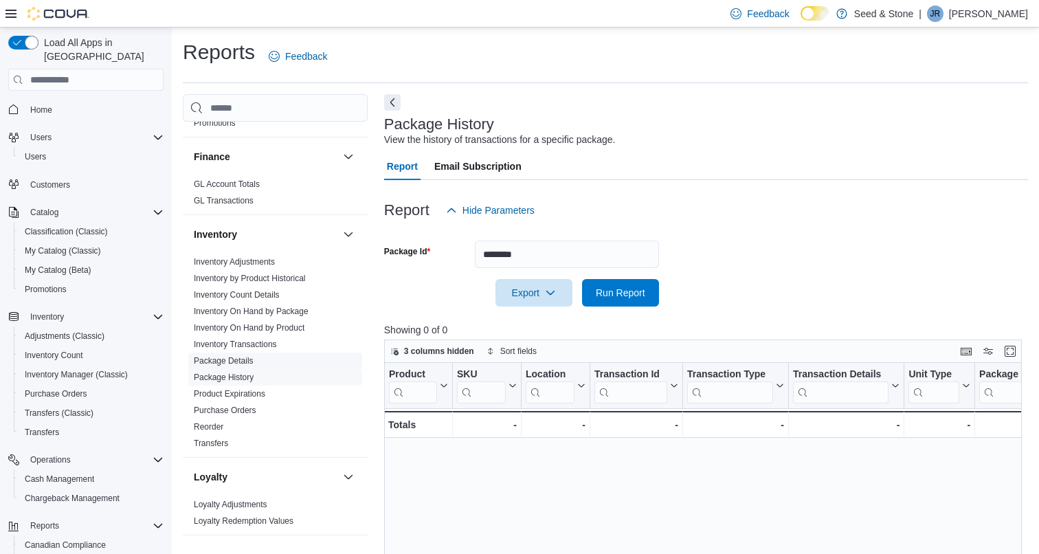
click at [257, 352] on span "Package Details" at bounding box center [275, 360] width 174 height 16
click at [232, 356] on link "Package Details" at bounding box center [224, 361] width 60 height 10
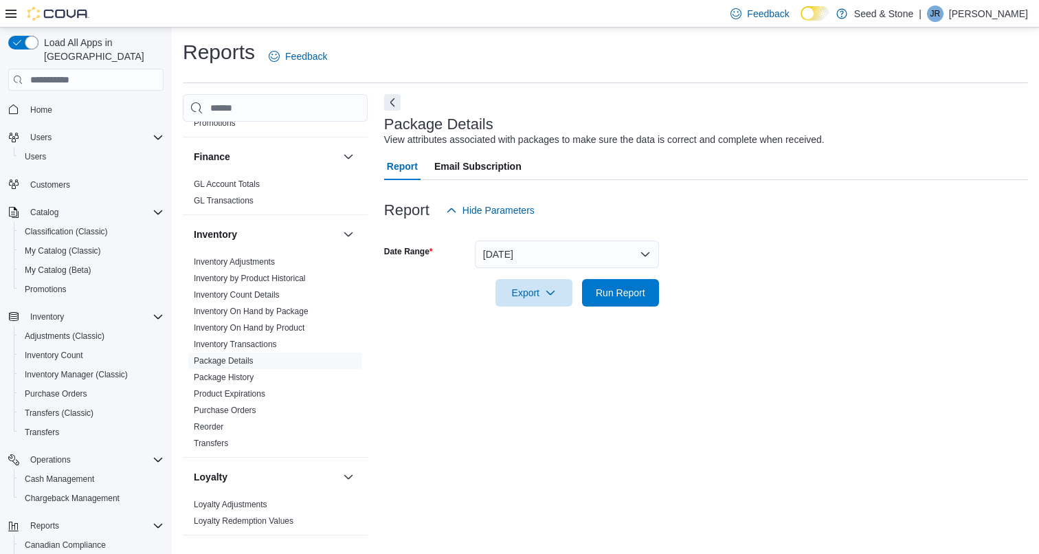
click at [528, 258] on button "Yesterday" at bounding box center [567, 253] width 184 height 27
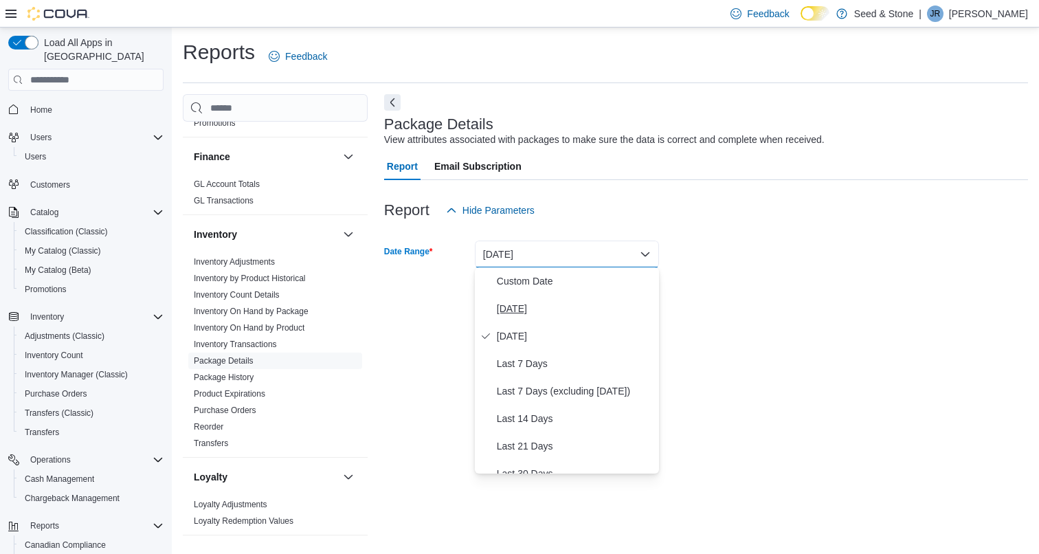
click at [526, 315] on span "[DATE]" at bounding box center [575, 308] width 157 height 16
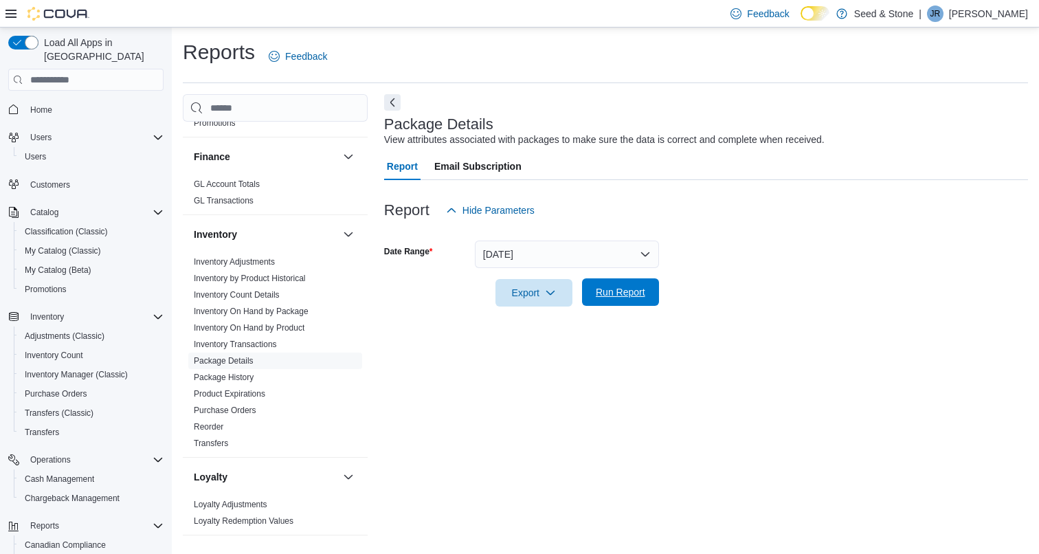
click at [600, 286] on span "Run Report" at bounding box center [620, 292] width 49 height 14
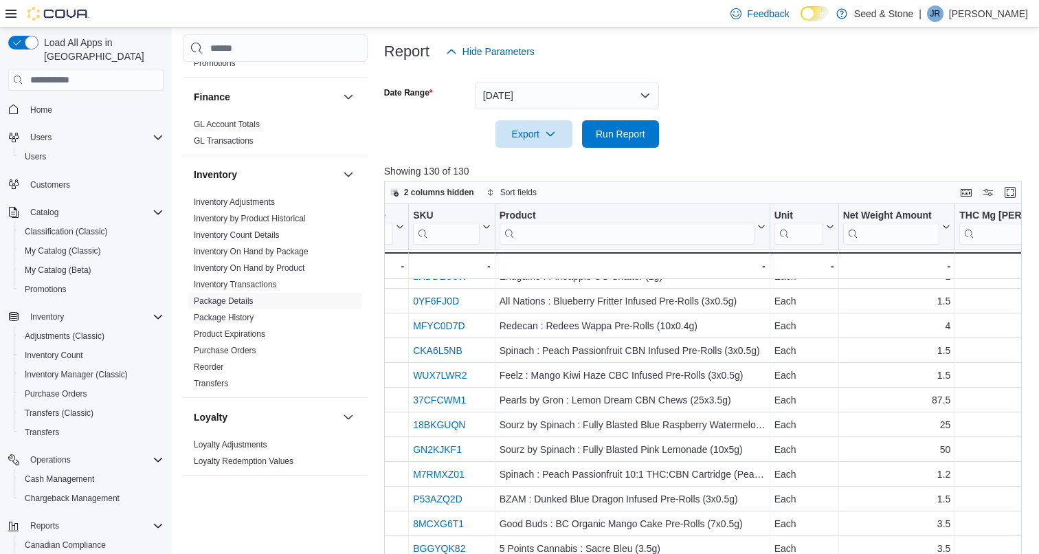
scroll to position [806, 752]
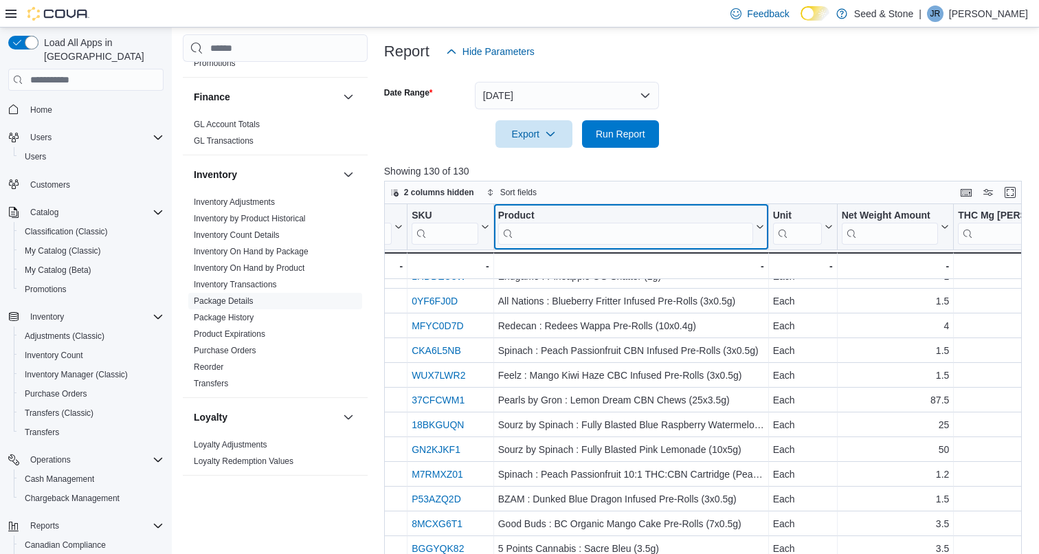
click at [566, 235] on input "search" at bounding box center [624, 234] width 255 height 22
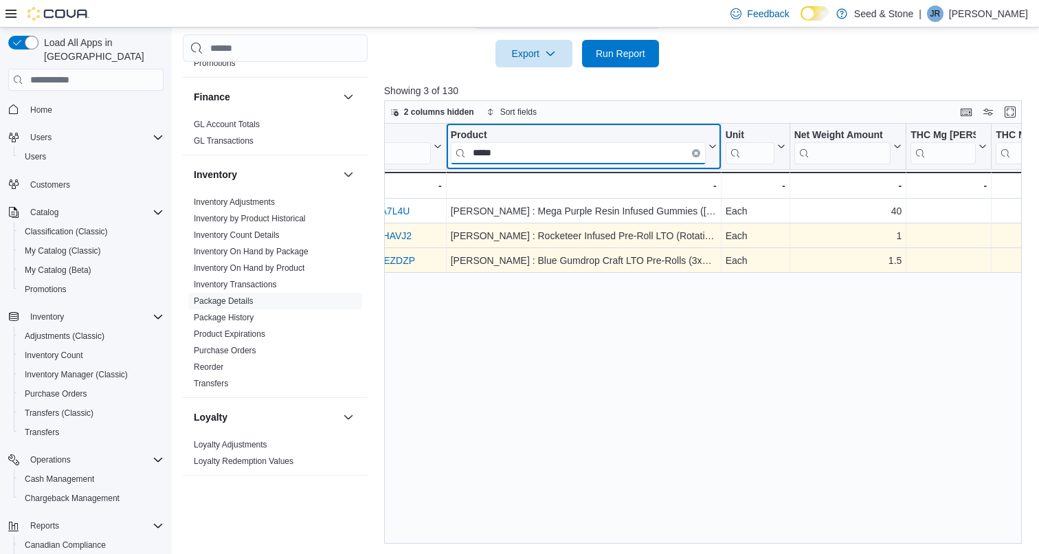
scroll to position [0, 716]
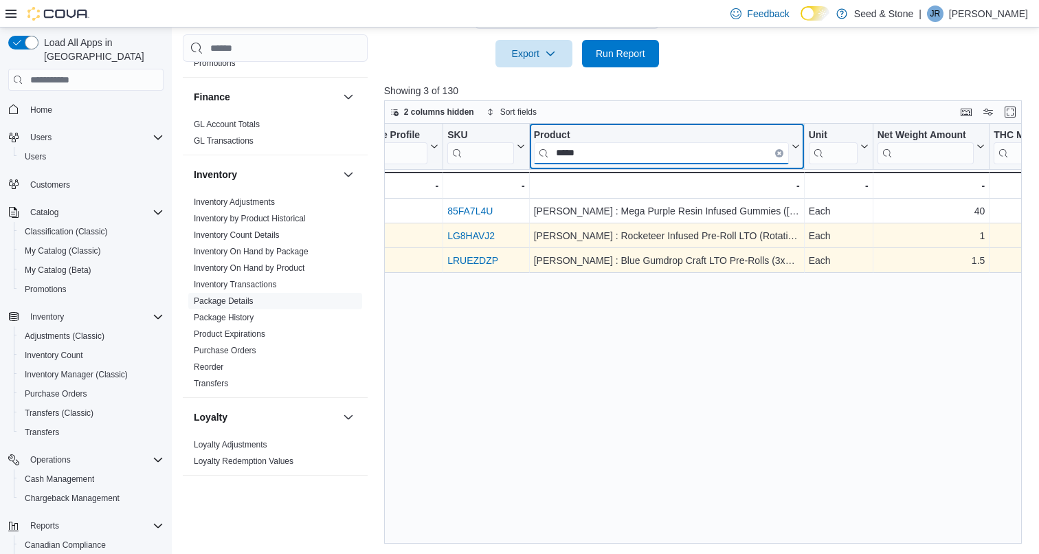
click at [607, 154] on input "*****" at bounding box center [660, 153] width 255 height 22
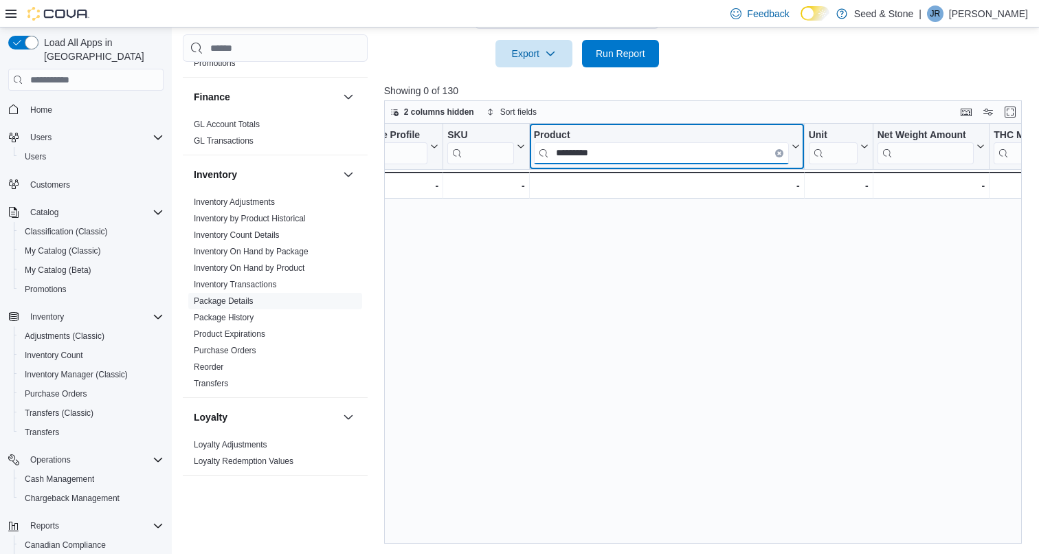
type input "*********"
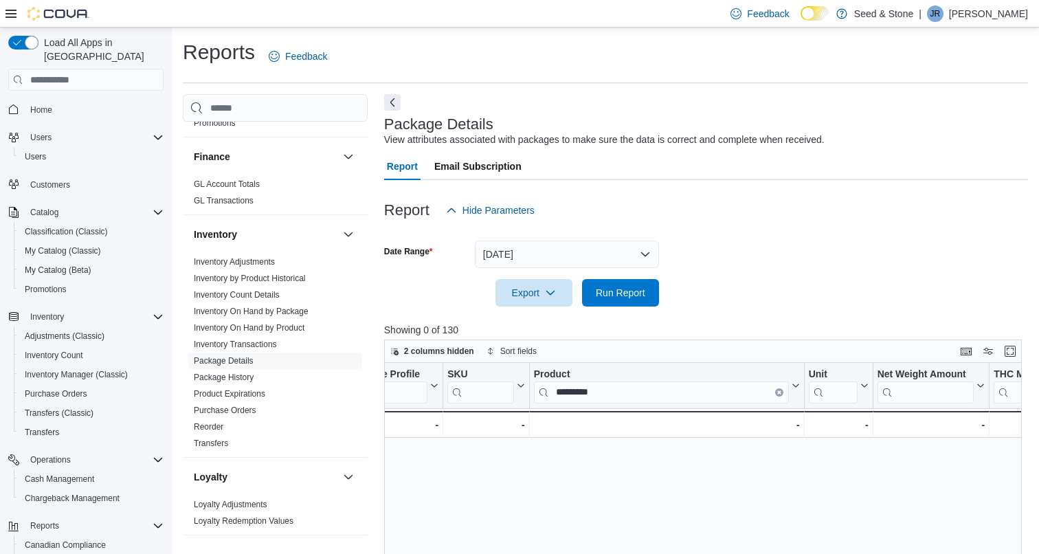
scroll to position [0, 0]
click at [563, 258] on button "[DATE]" at bounding box center [567, 253] width 184 height 27
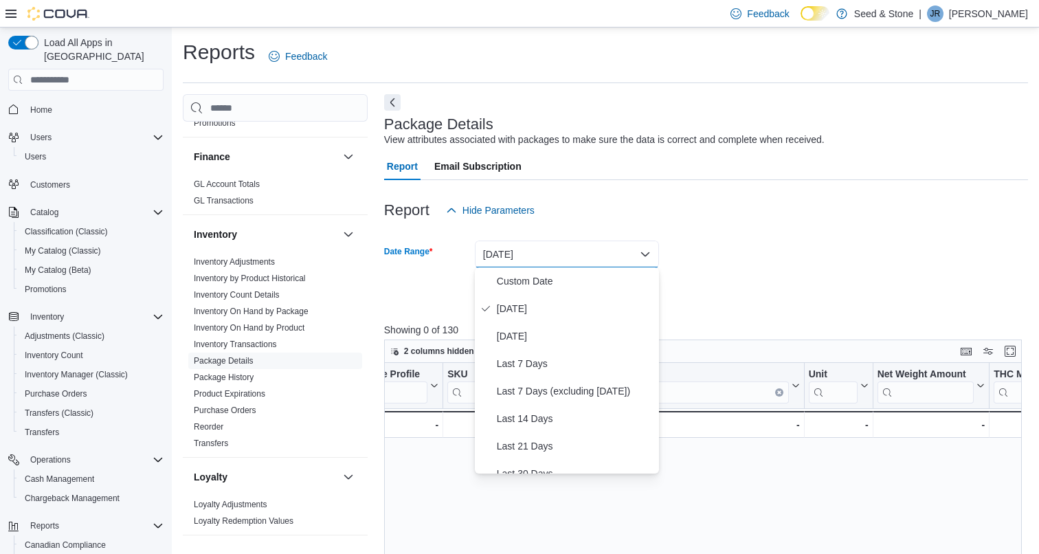
click at [719, 244] on form "Date Range Today Export Run Report" at bounding box center [706, 265] width 644 height 82
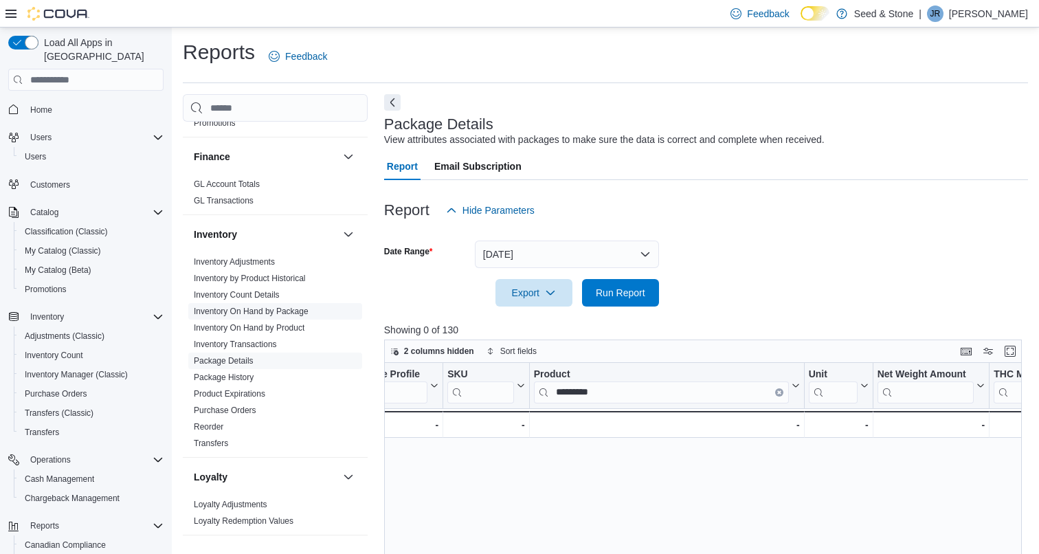
click at [268, 306] on link "Inventory On Hand by Package" at bounding box center [251, 311] width 115 height 10
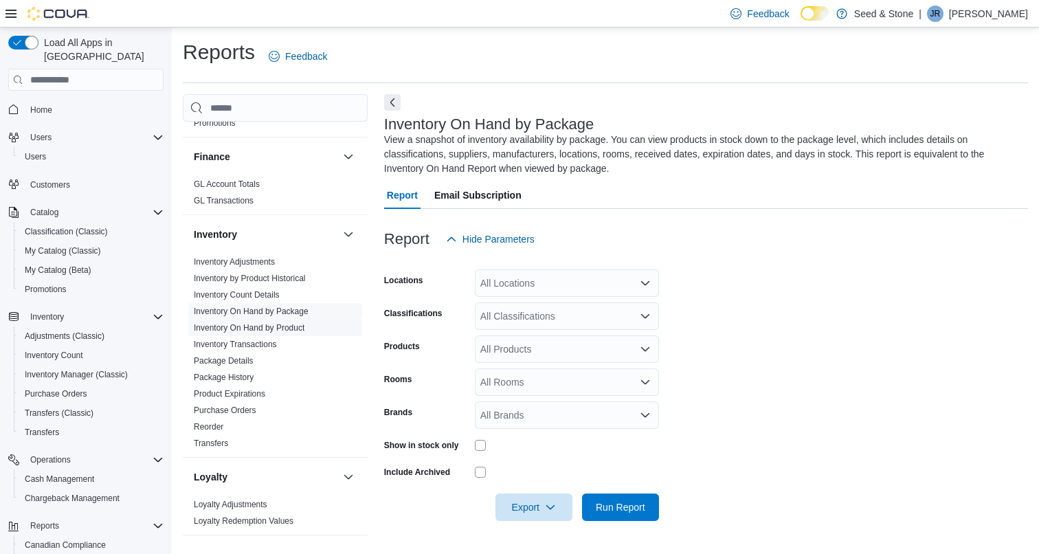
click at [279, 323] on link "Inventory On Hand by Product" at bounding box center [249, 328] width 111 height 10
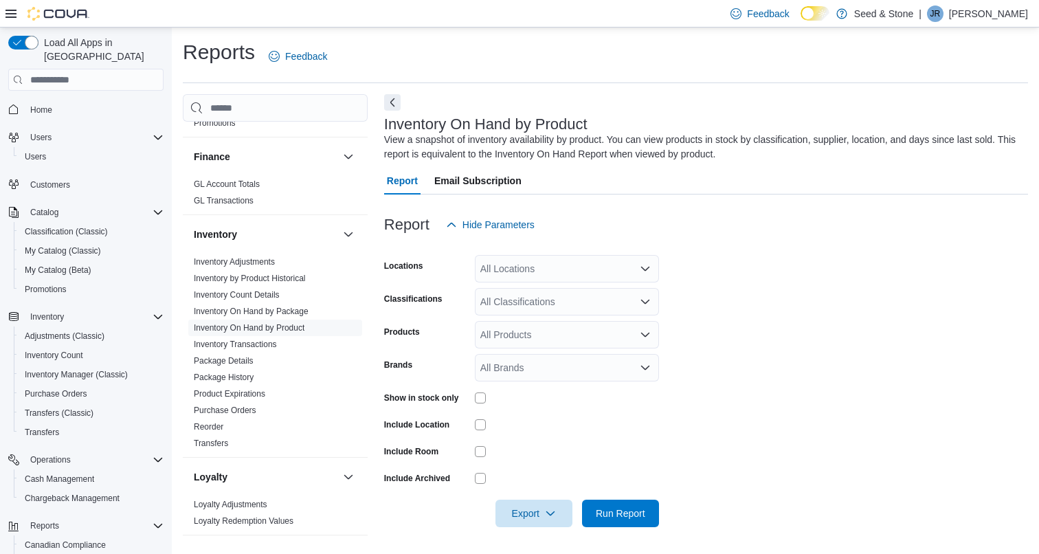
click at [526, 265] on div "All Locations" at bounding box center [567, 268] width 184 height 27
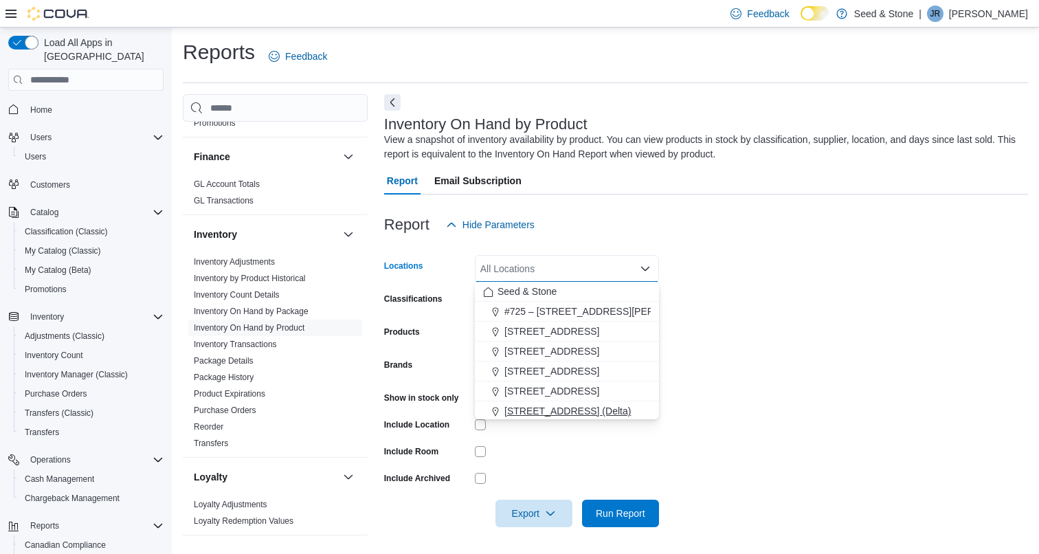
click at [572, 404] on span "[STREET_ADDRESS] (Delta)" at bounding box center [567, 411] width 126 height 14
click at [763, 252] on div at bounding box center [706, 246] width 644 height 16
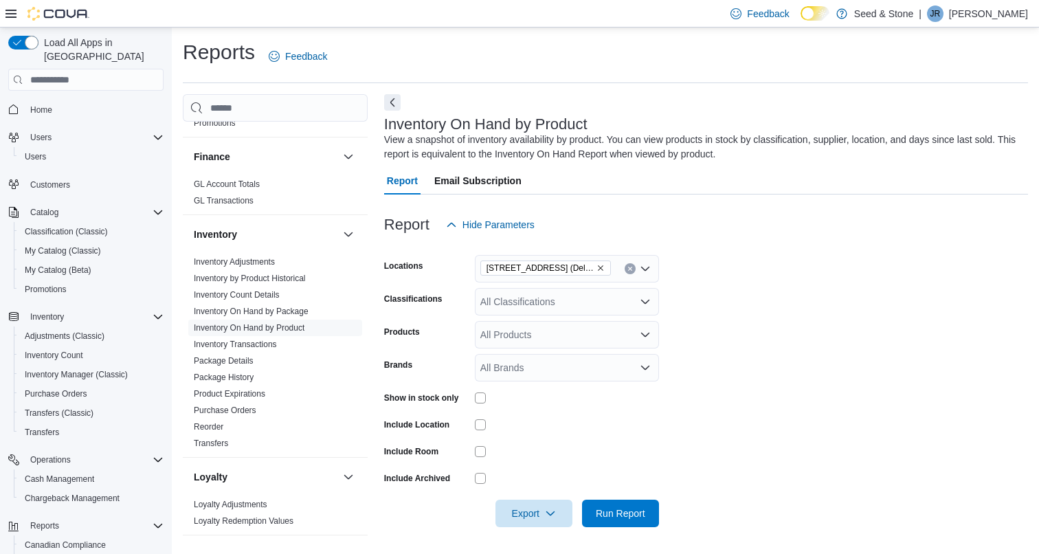
click at [567, 298] on div "All Classifications" at bounding box center [567, 301] width 184 height 27
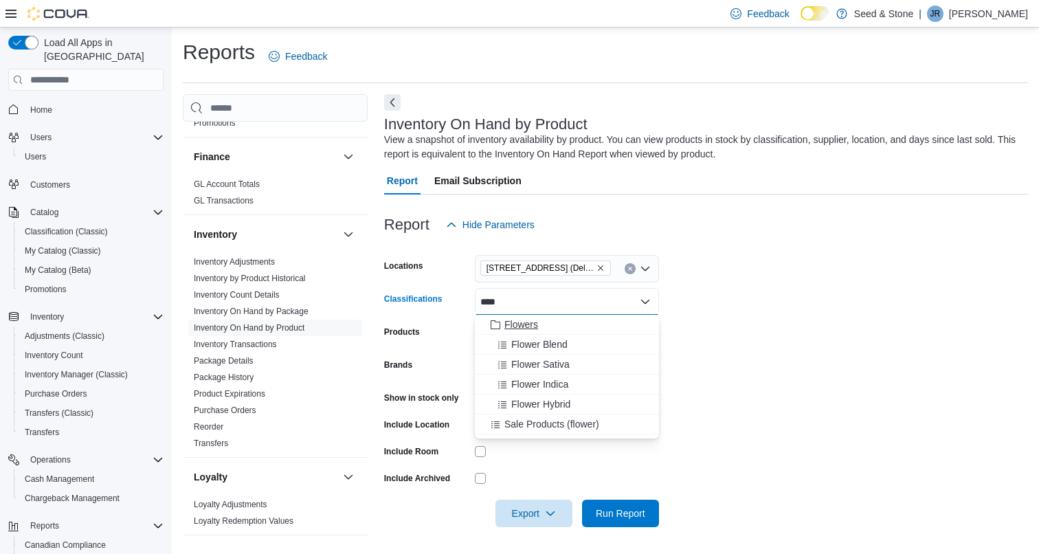
type input "****"
click at [530, 326] on span "Flowers" at bounding box center [521, 324] width 34 height 14
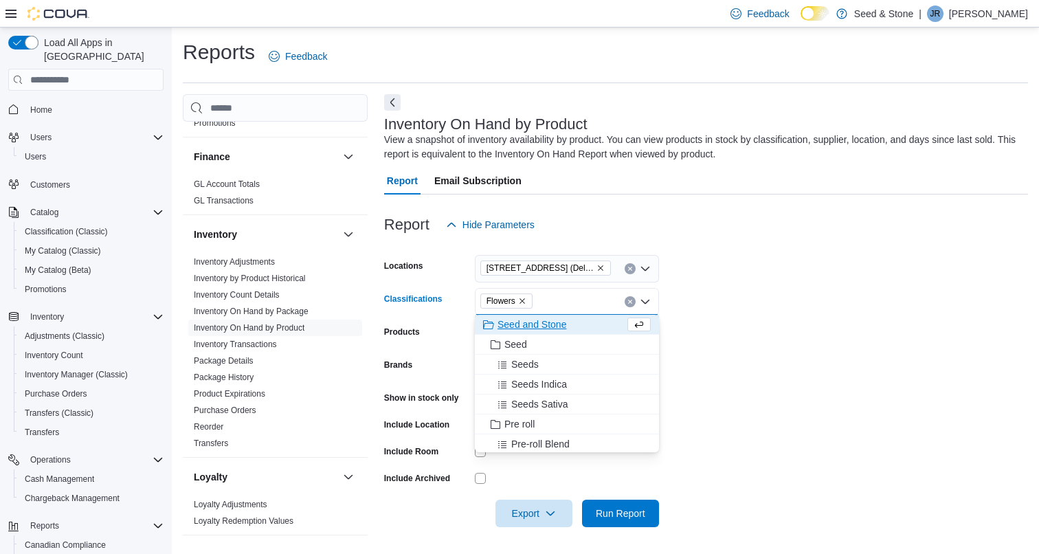
click at [717, 352] on form "Locations 616 Chester Rd. (Delta) Classifications Flowers Combo box. Selected. …" at bounding box center [706, 382] width 644 height 289
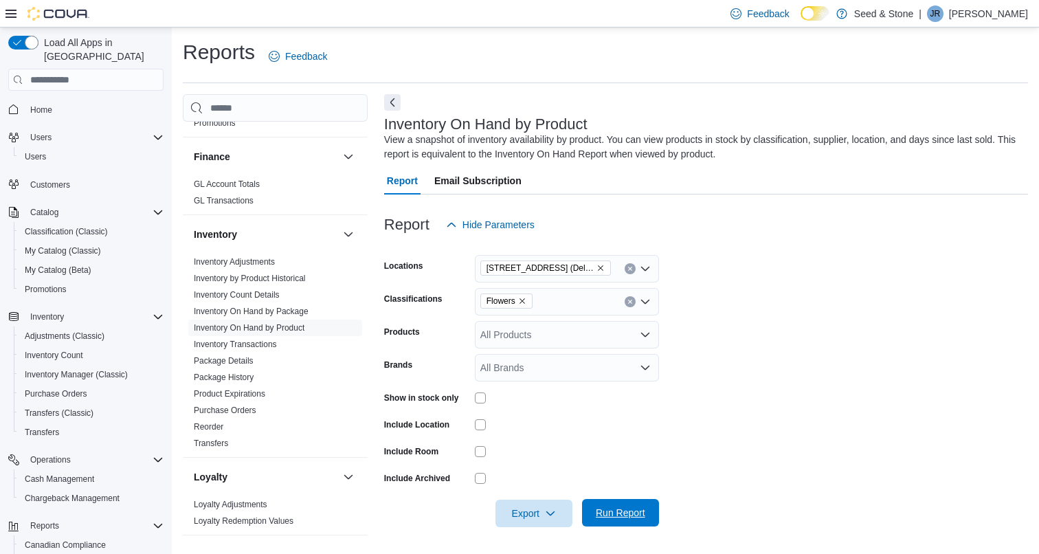
click at [613, 515] on span "Run Report" at bounding box center [620, 513] width 49 height 14
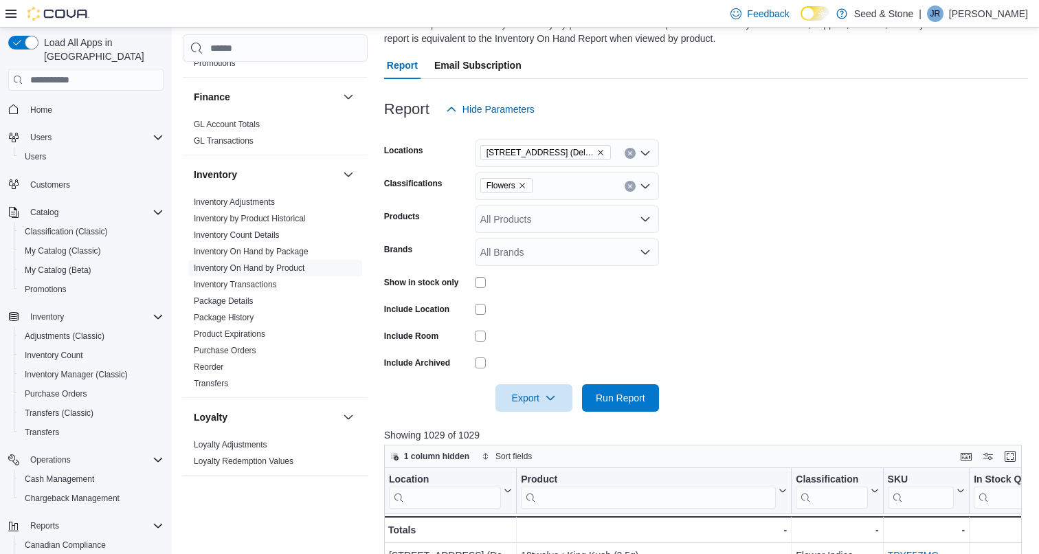
scroll to position [109, 0]
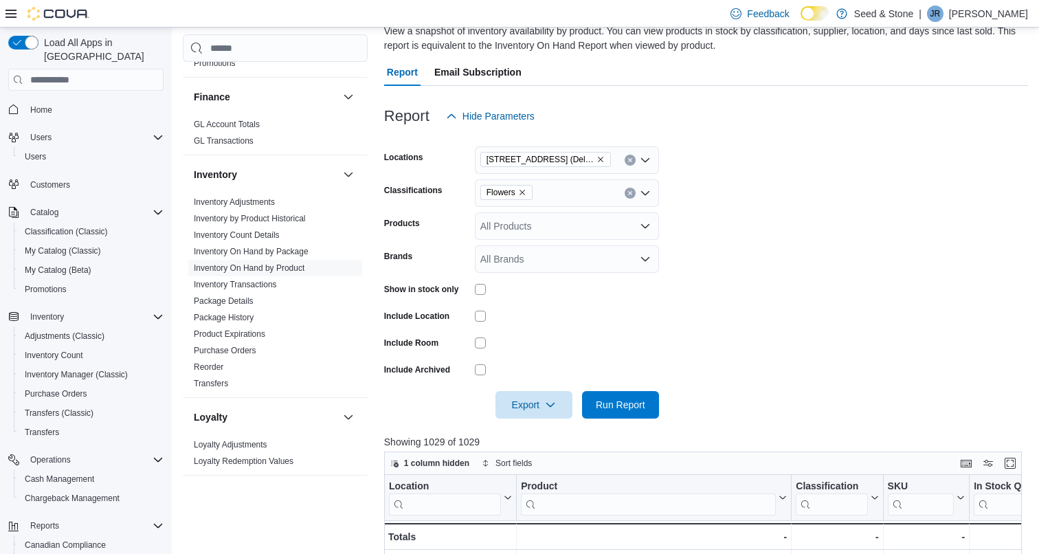
click at [510, 261] on div "All Brands" at bounding box center [567, 258] width 184 height 27
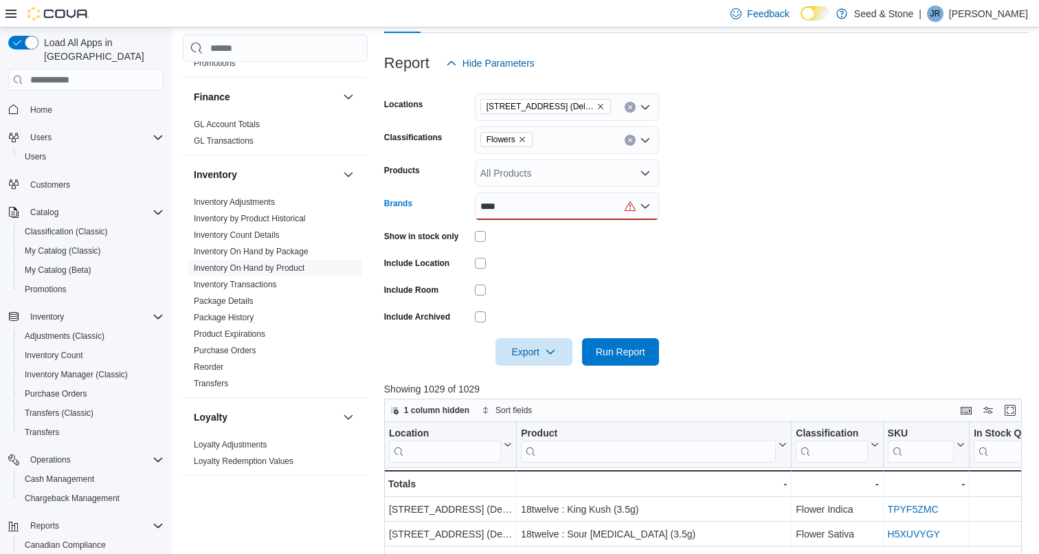
scroll to position [166, 0]
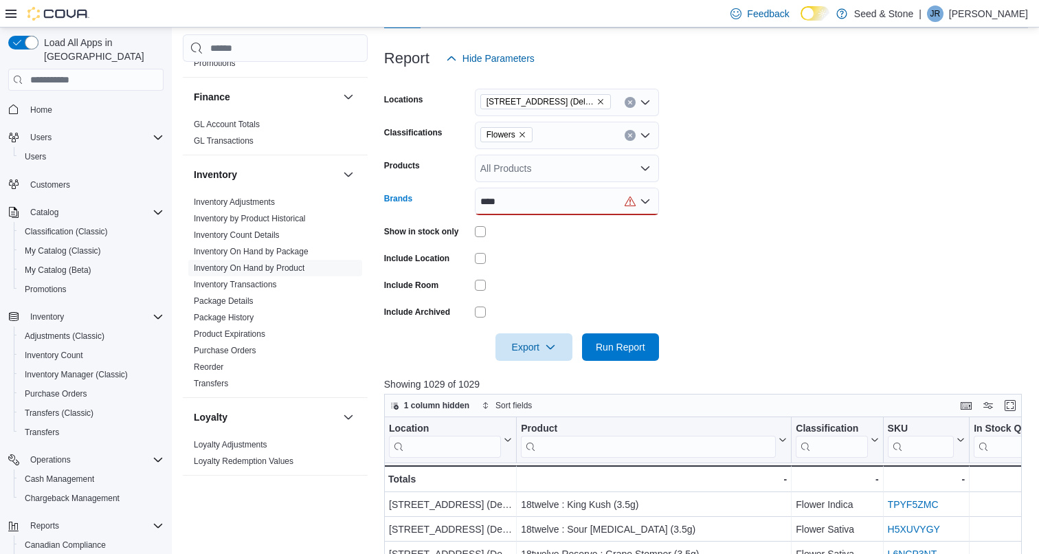
type input "****"
click at [547, 199] on div "**** Combo box. Selected. wood. Selected. Combo box input. All Brands. Type som…" at bounding box center [567, 201] width 184 height 27
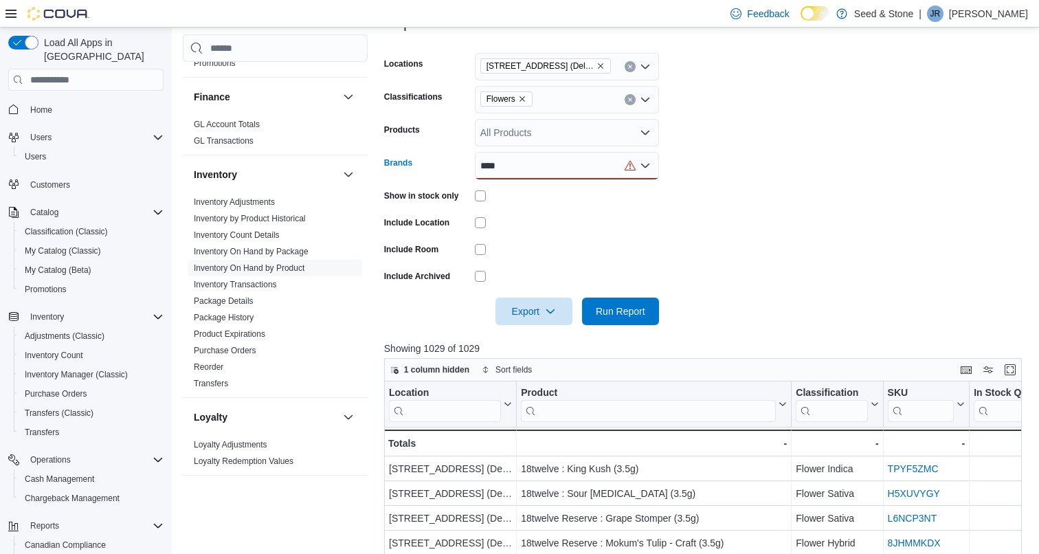
click at [546, 166] on div "**** Combo box. Selected. wood. Selected. Combo box input. All Brands. Type som…" at bounding box center [567, 165] width 184 height 27
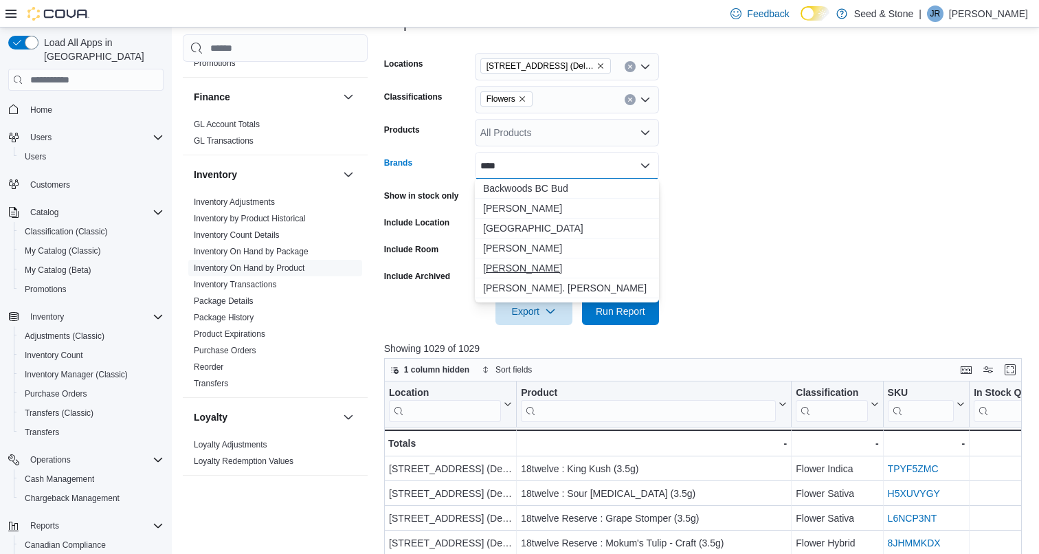
click at [532, 268] on span "Woody Nelson" at bounding box center [567, 268] width 168 height 14
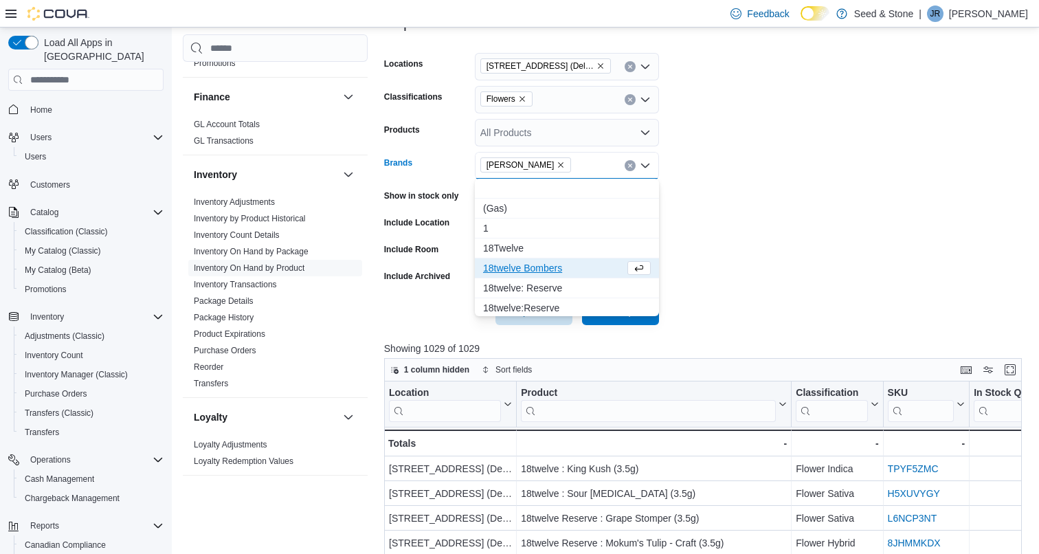
click at [677, 184] on form "Locations 616 Chester Rd. (Delta) Classifications Flowers Products All Products…" at bounding box center [706, 180] width 644 height 289
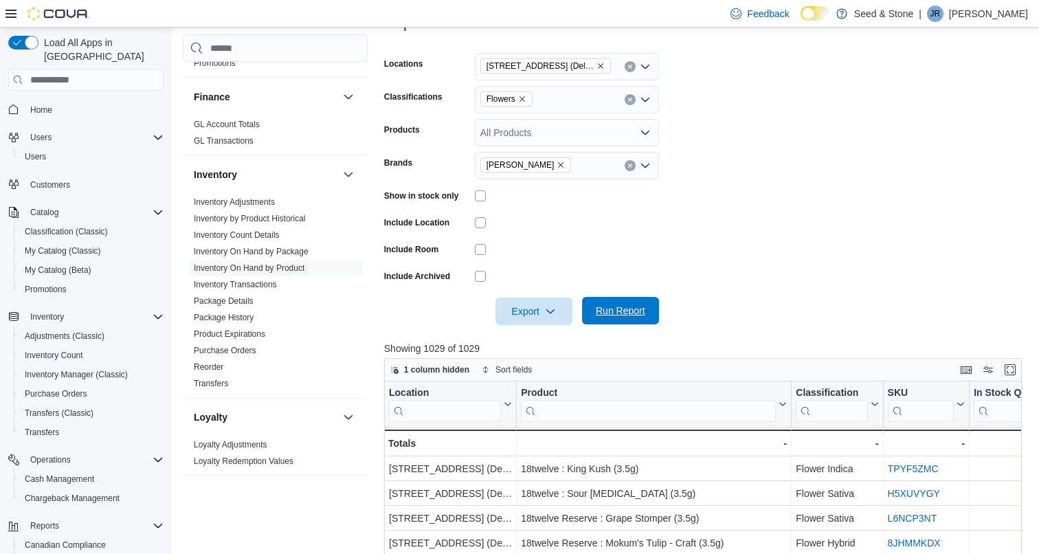
click at [607, 306] on span "Run Report" at bounding box center [620, 311] width 49 height 14
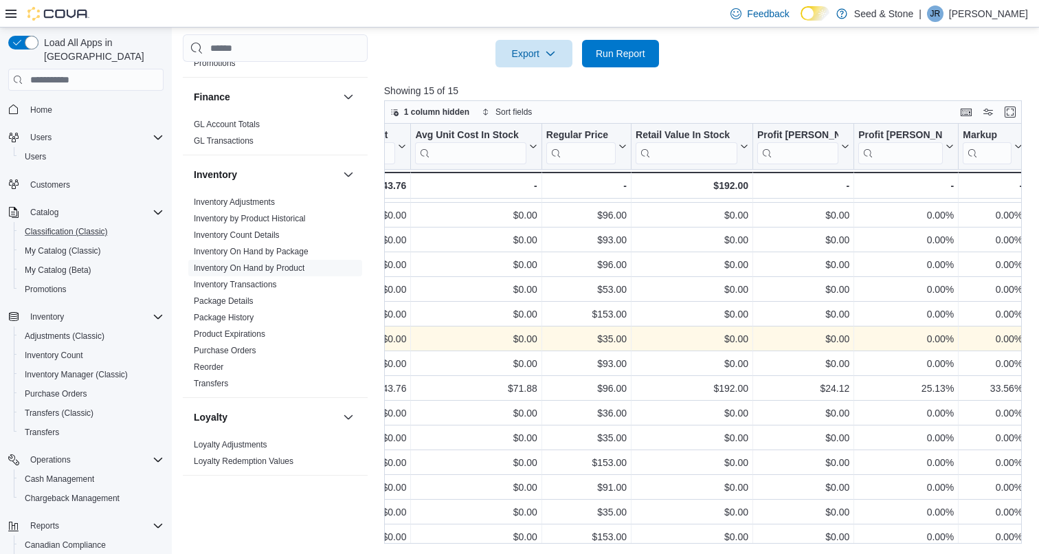
scroll to position [145, 0]
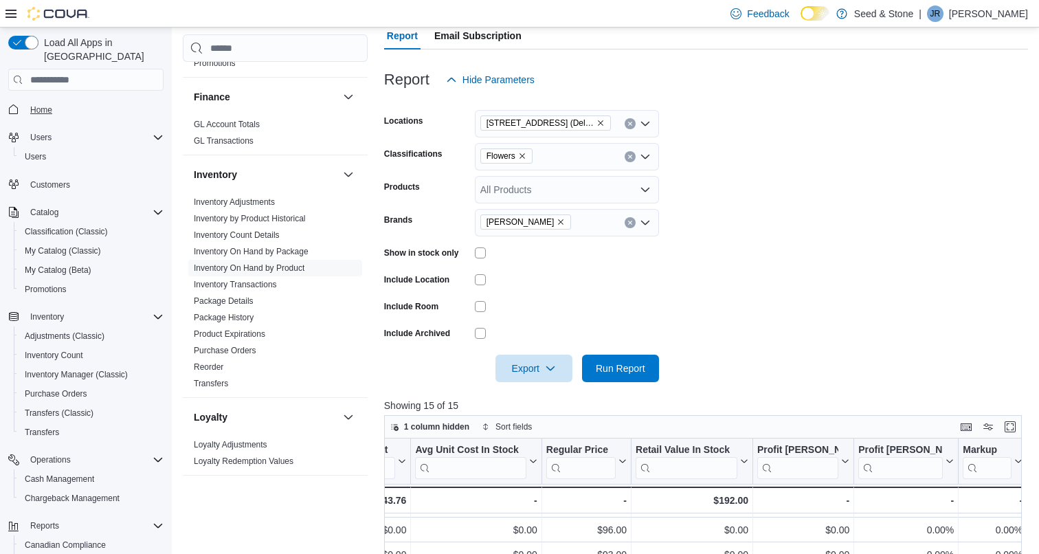
click at [37, 104] on span "Home" at bounding box center [41, 109] width 22 height 11
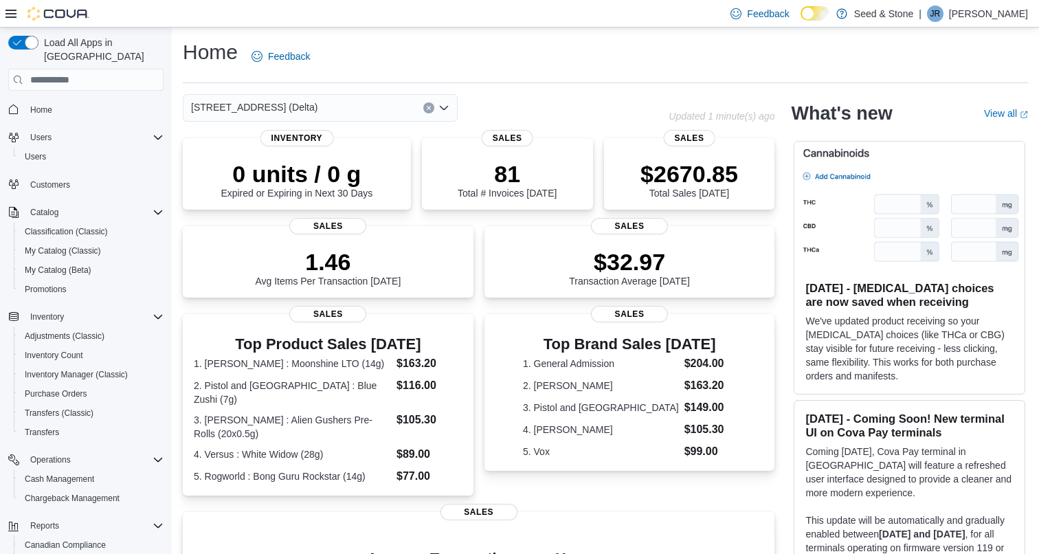
click at [366, 115] on div "[STREET_ADDRESS] (Delta)" at bounding box center [320, 107] width 275 height 27
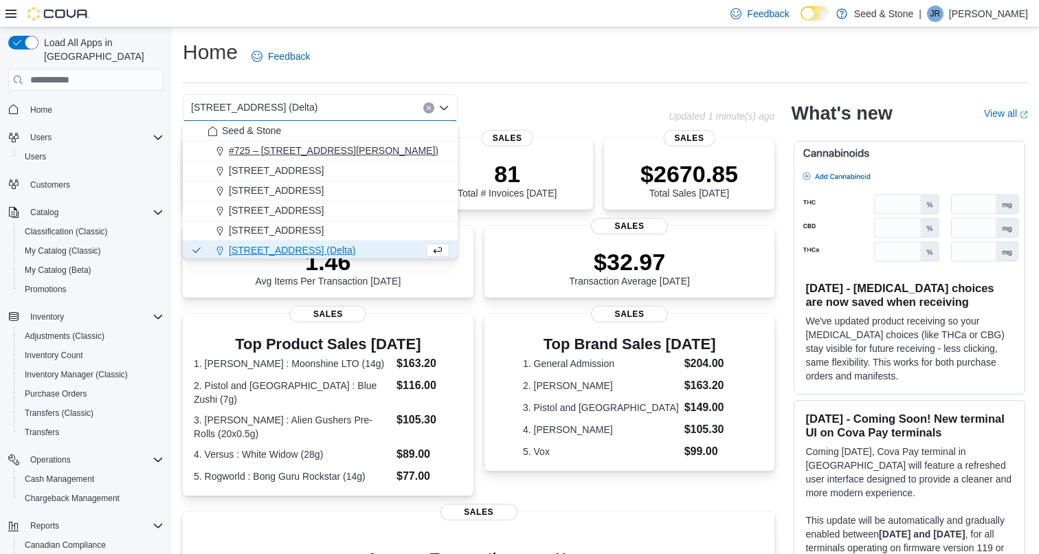
click at [368, 143] on button "#725 – 19800 Lougheed Hwy (Pitt Meadows)" at bounding box center [320, 151] width 275 height 20
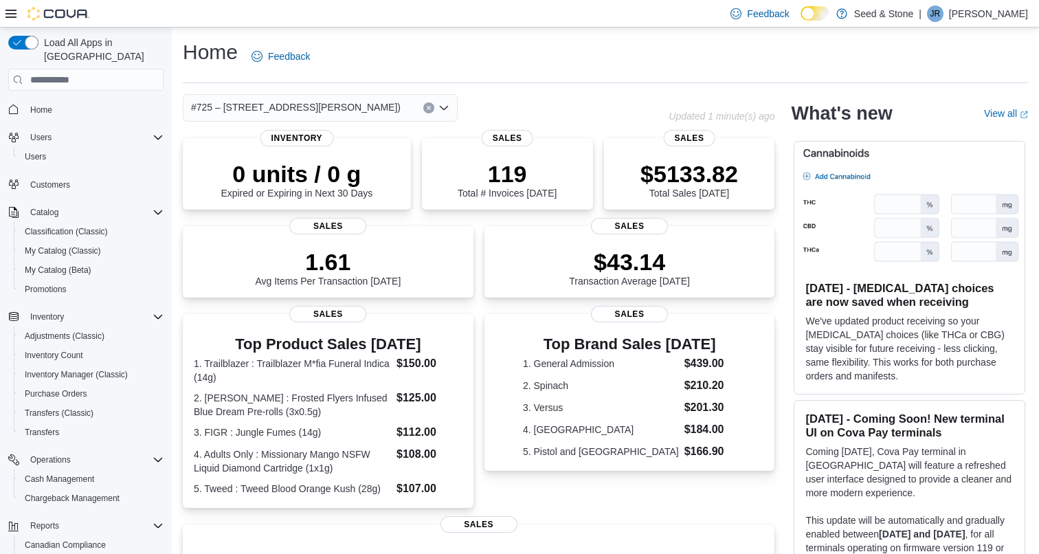
click at [334, 111] on span "#725 – 19800 Lougheed Hwy (Pitt Meadows)" at bounding box center [296, 107] width 210 height 16
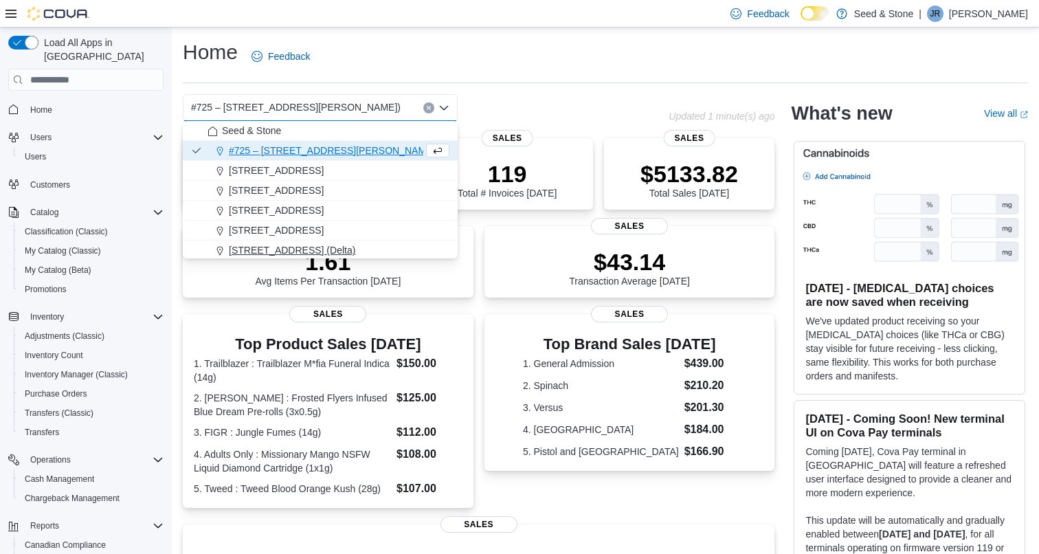
click at [294, 249] on span "[STREET_ADDRESS] (Delta)" at bounding box center [292, 250] width 126 height 14
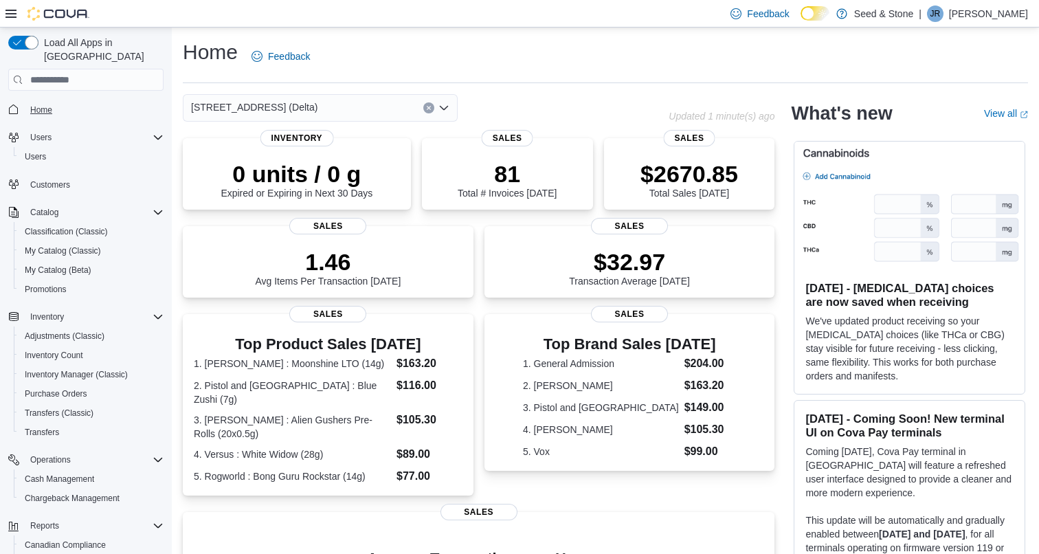
click at [36, 104] on span "Home" at bounding box center [41, 109] width 22 height 11
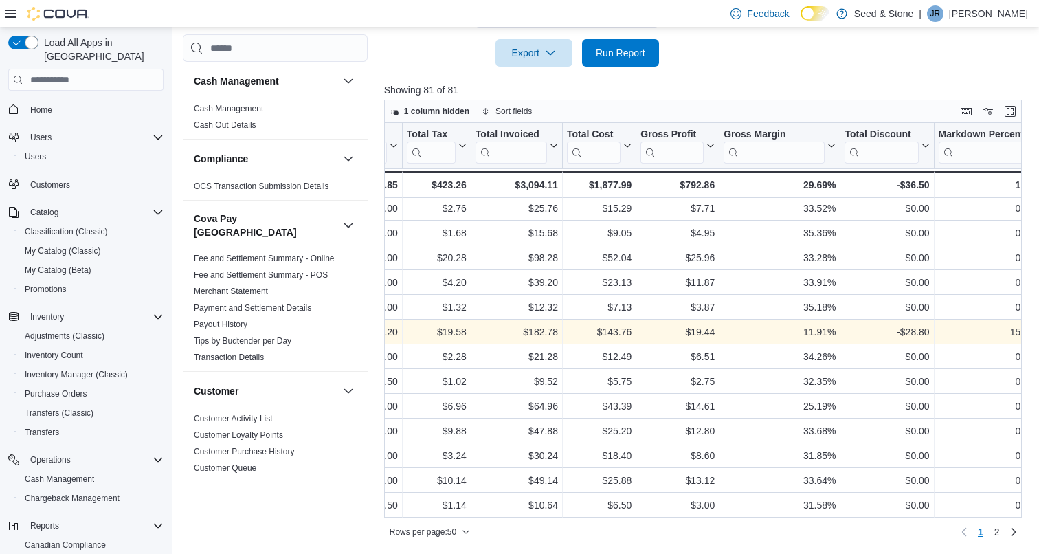
scroll to position [917, 959]
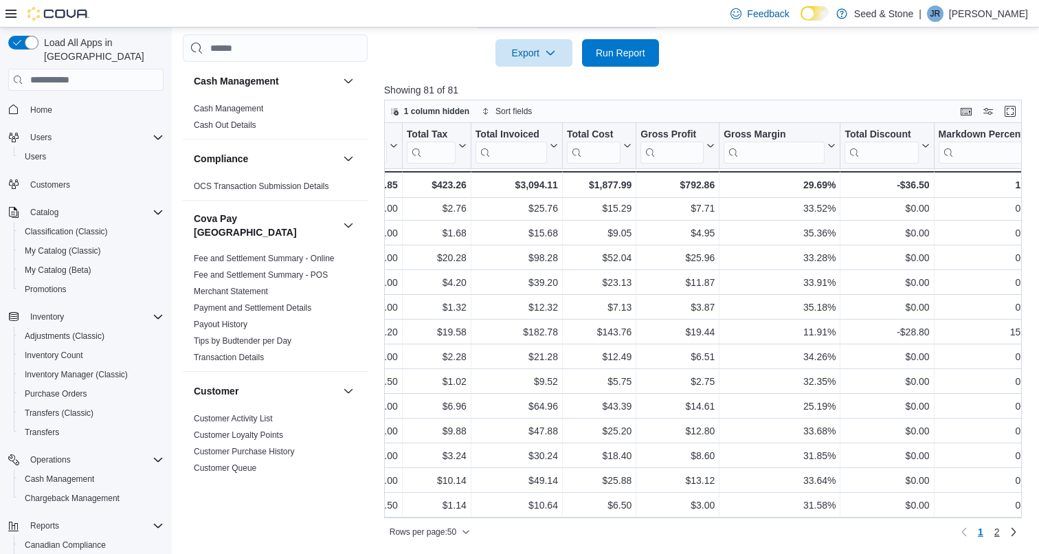
click at [995, 525] on span "2" at bounding box center [996, 532] width 5 height 14
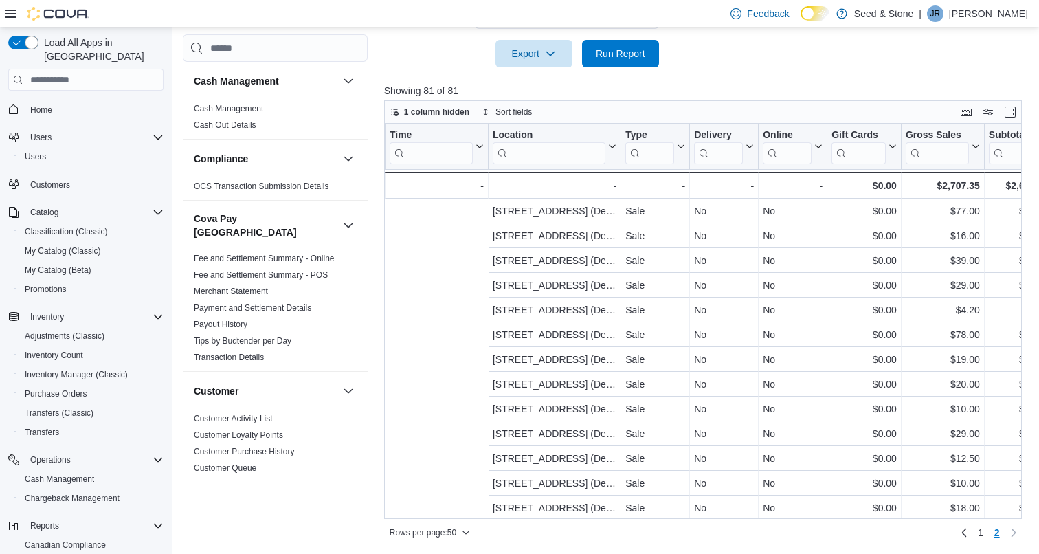
scroll to position [0, 0]
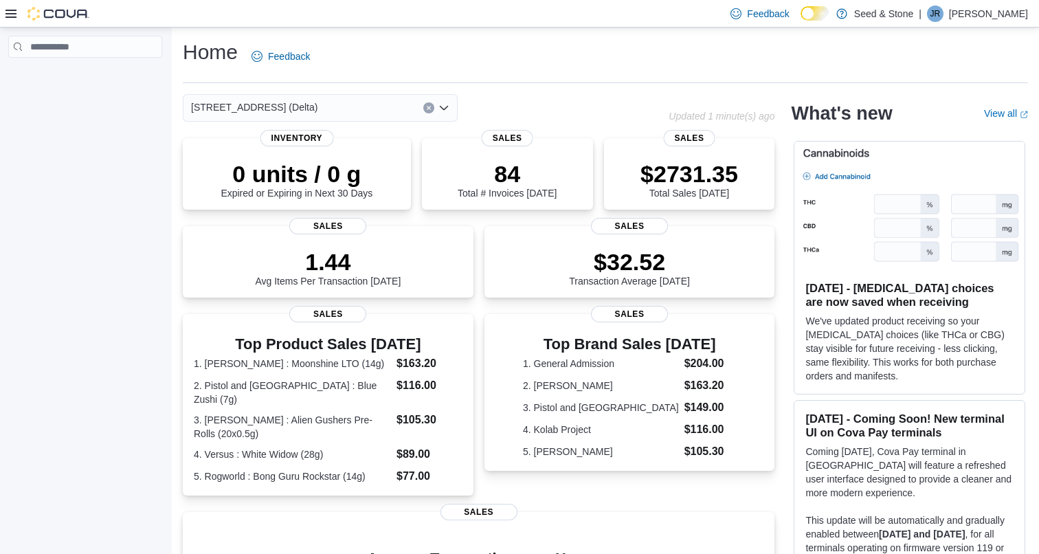
click at [360, 124] on div "616 Chester Rd. (Delta) Updated 1 minute(s) ago 0 units / 0 g Expired or Expiri…" at bounding box center [478, 441] width 591 height 695
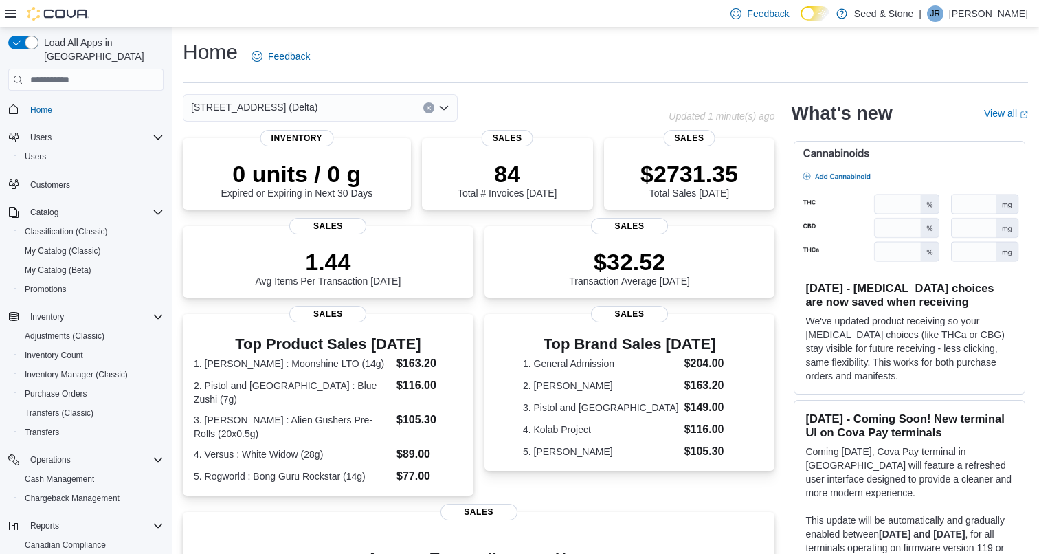
click at [337, 109] on div "[STREET_ADDRESS] (Delta)" at bounding box center [320, 107] width 275 height 27
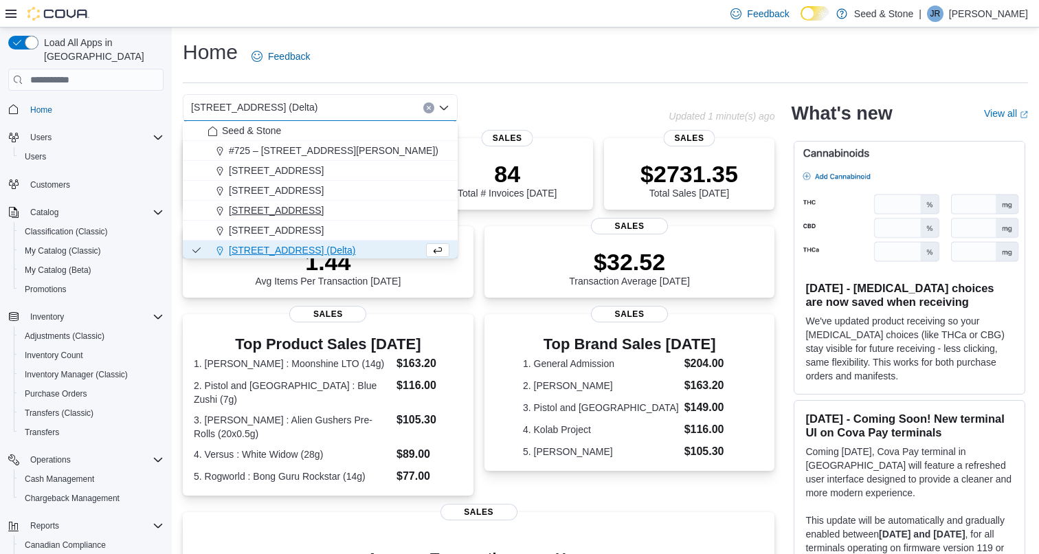
click at [319, 207] on span "512 Young Drive (Coquitlam)" at bounding box center [276, 210] width 95 height 14
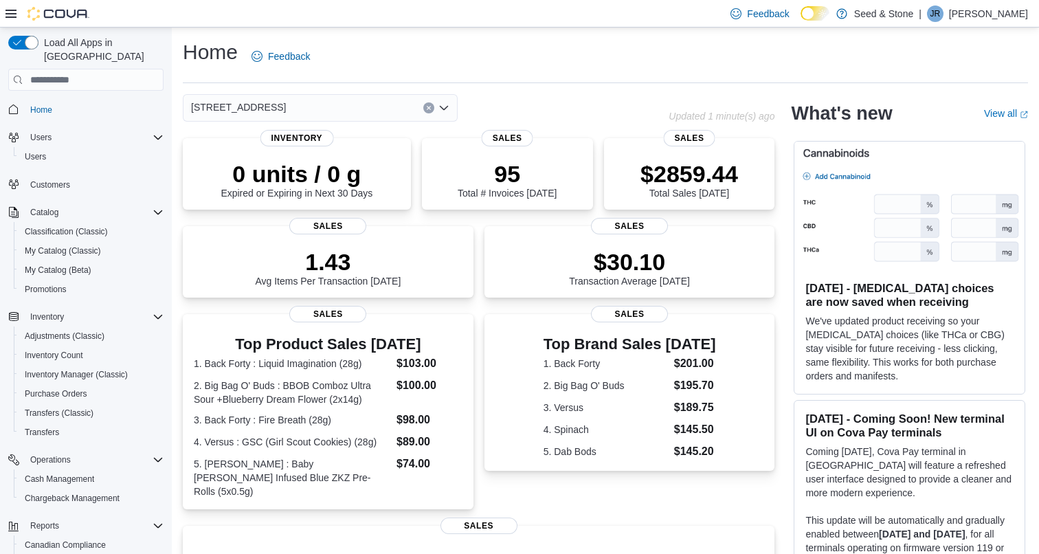
click at [348, 109] on div "512 Young Drive (Coquitlam) Combo box. Selected. 512 Young Drive (Coquitlam). P…" at bounding box center [320, 107] width 275 height 27
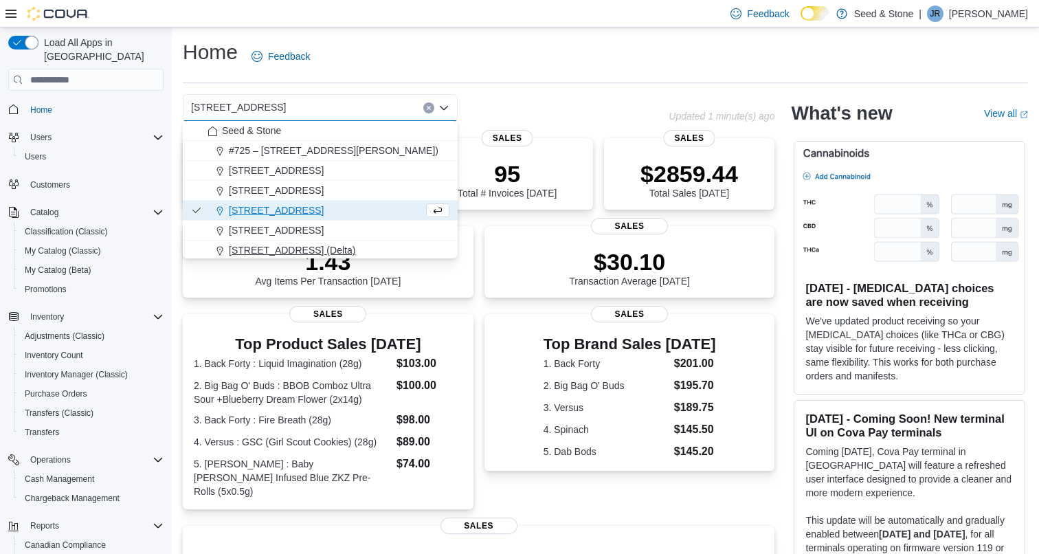
click at [319, 245] on span "[STREET_ADDRESS] (Delta)" at bounding box center [292, 250] width 126 height 14
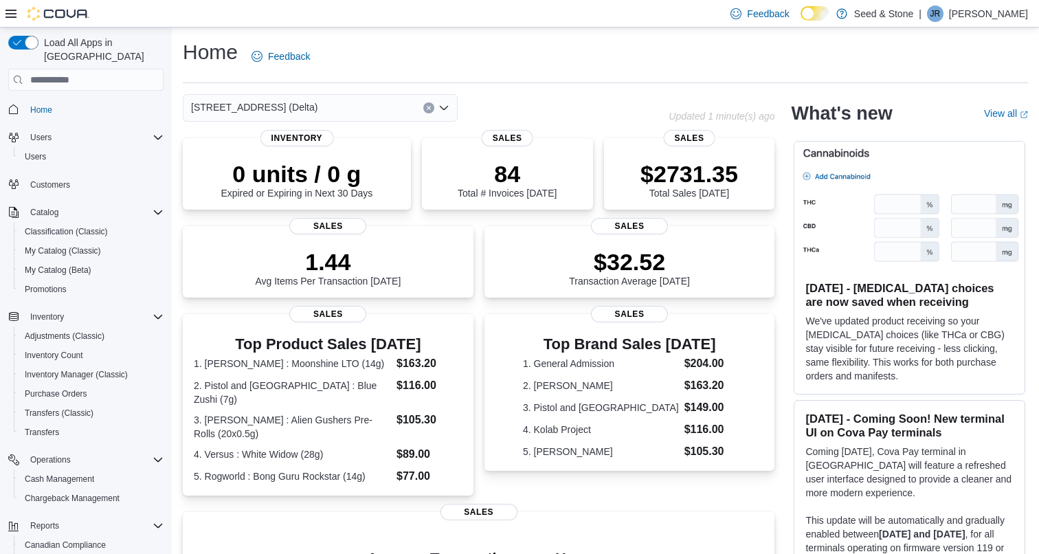
click at [326, 106] on div "616 Chester Rd. (Delta) Combo box. Selected. 616 Chester Rd. (Delta). Press Bac…" at bounding box center [320, 107] width 275 height 27
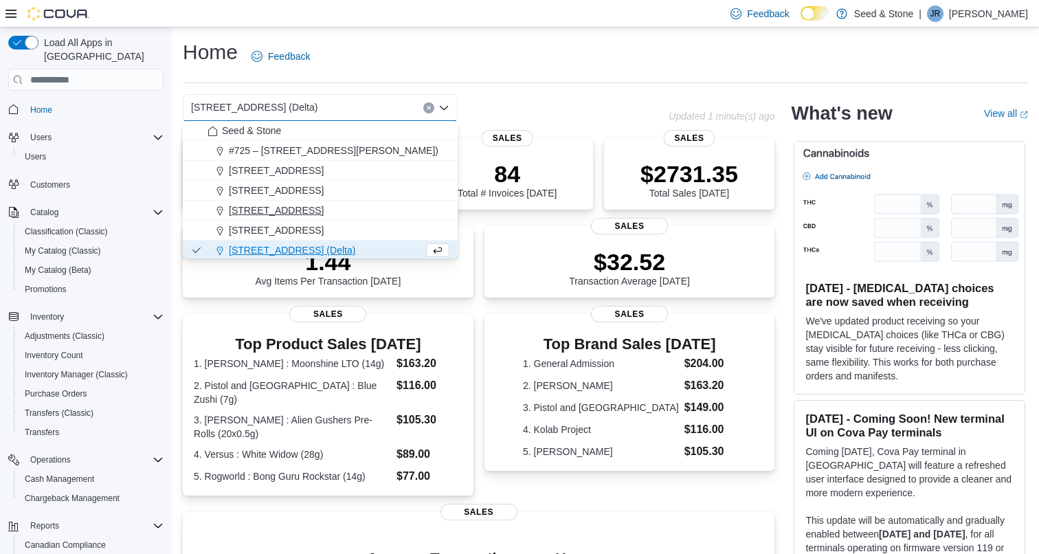
click at [309, 214] on span "512 Young Drive (Coquitlam)" at bounding box center [276, 210] width 95 height 14
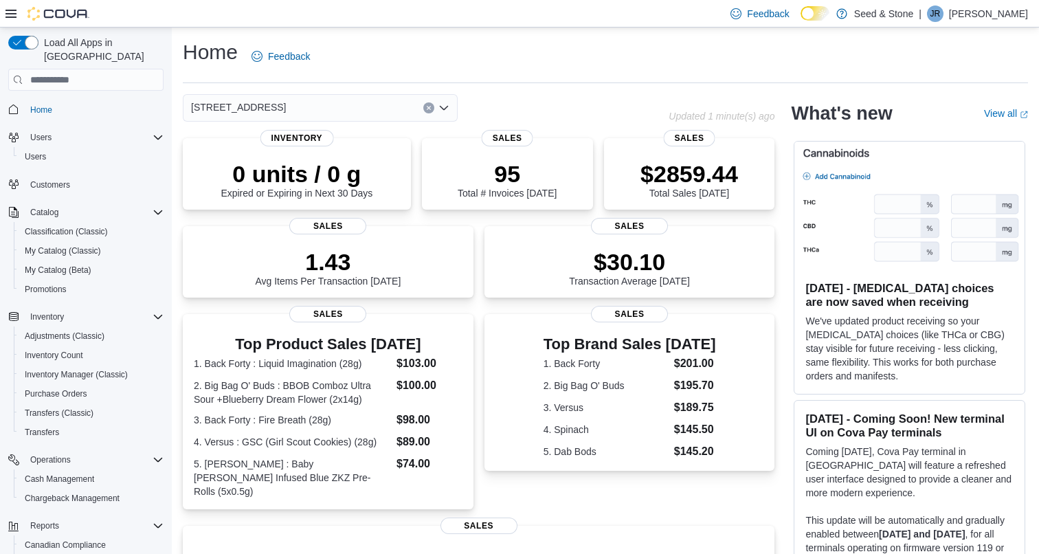
click at [343, 94] on div "512 Young Drive (Coquitlam) Combo box. Selected. 512 Young Drive (Coquitlam). P…" at bounding box center [320, 107] width 275 height 27
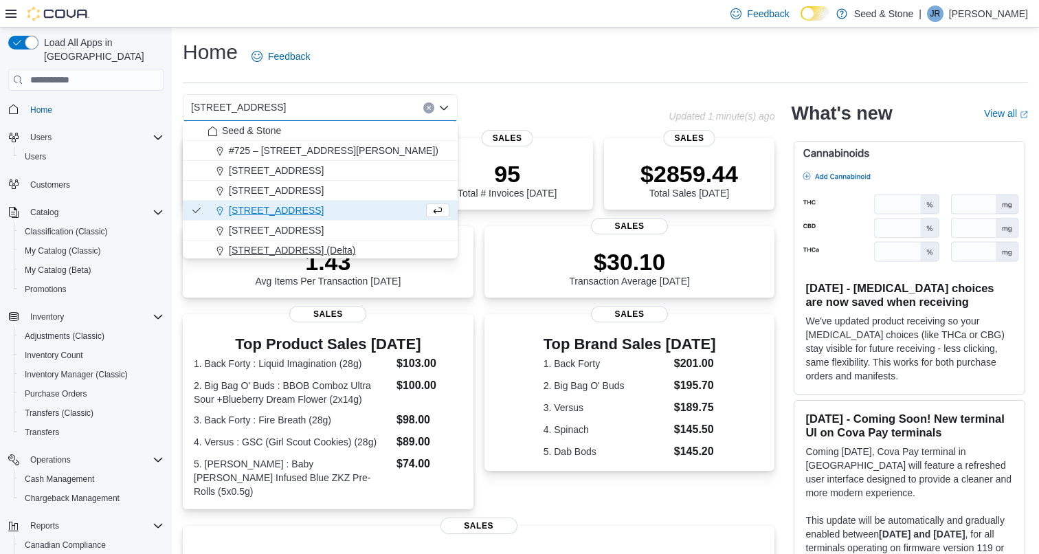
click at [315, 252] on span "[STREET_ADDRESS] (Delta)" at bounding box center [292, 250] width 126 height 14
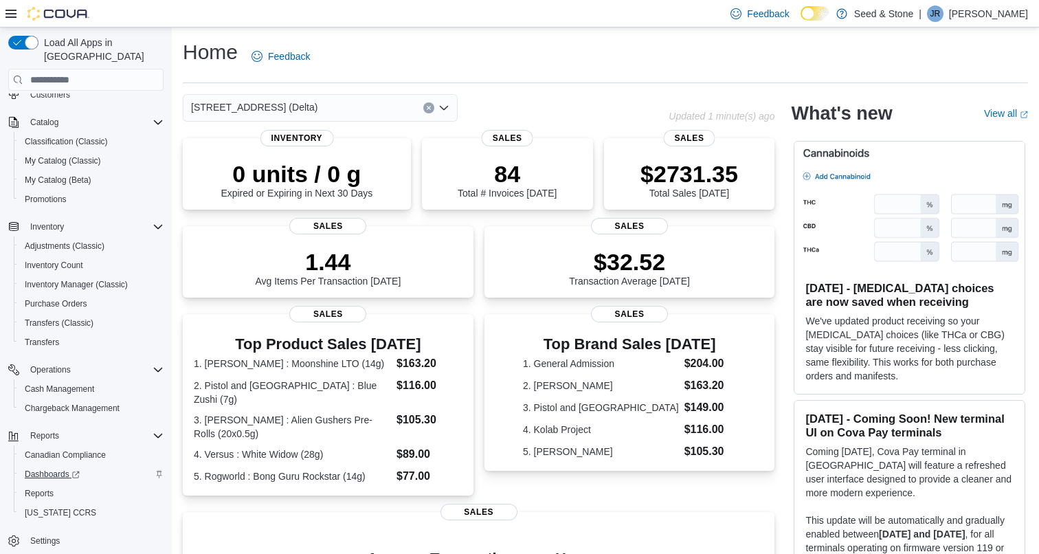
scroll to position [90, 0]
click at [41, 468] on span "Dashboards" at bounding box center [52, 473] width 55 height 11
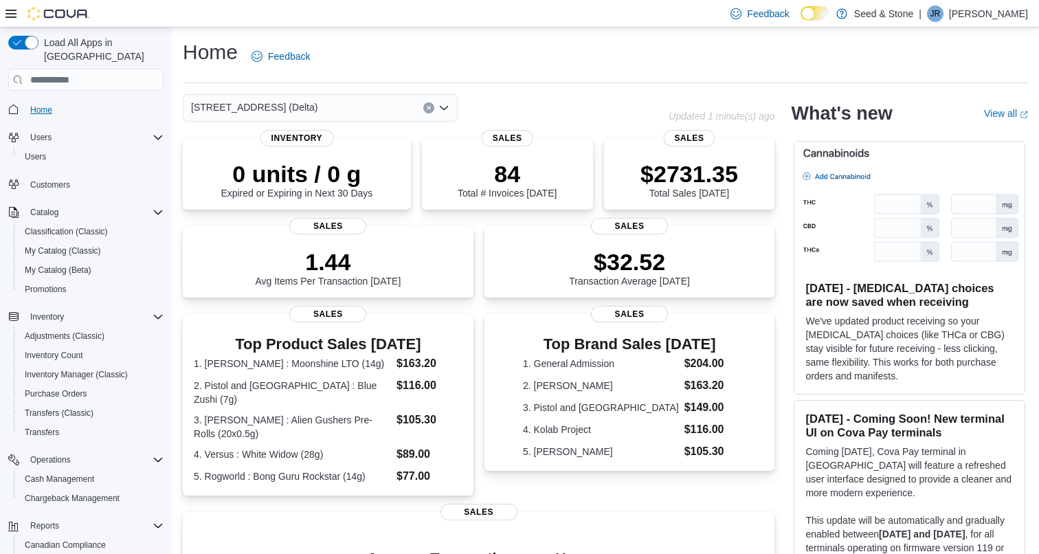
scroll to position [0, 0]
click at [42, 104] on span "Home" at bounding box center [41, 109] width 22 height 11
